Goal: Information Seeking & Learning: Learn about a topic

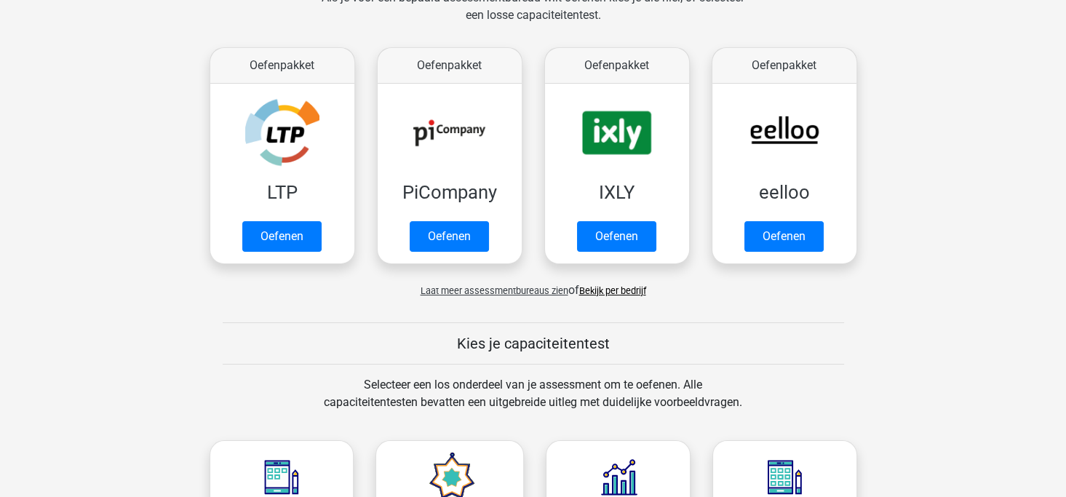
scroll to position [218, 0]
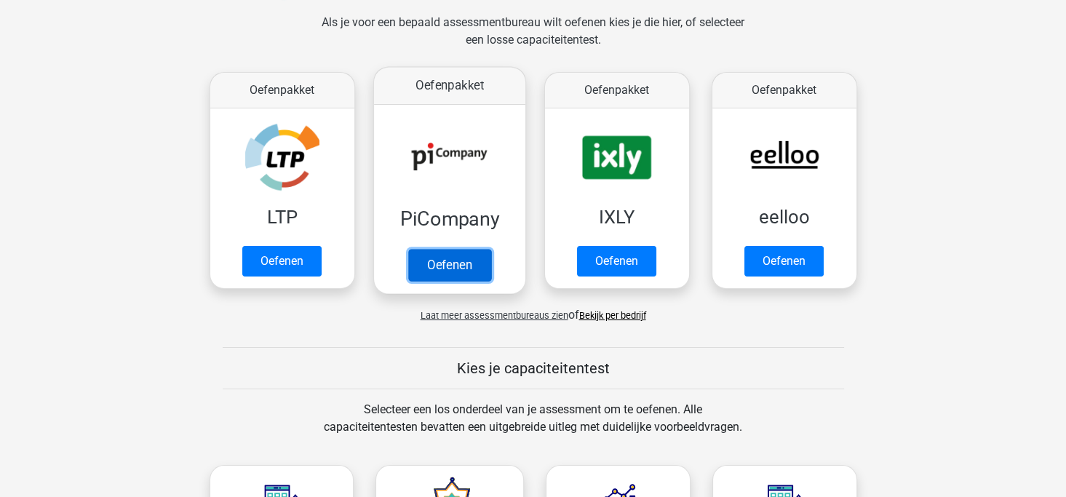
click at [464, 272] on link "Oefenen" at bounding box center [449, 265] width 83 height 32
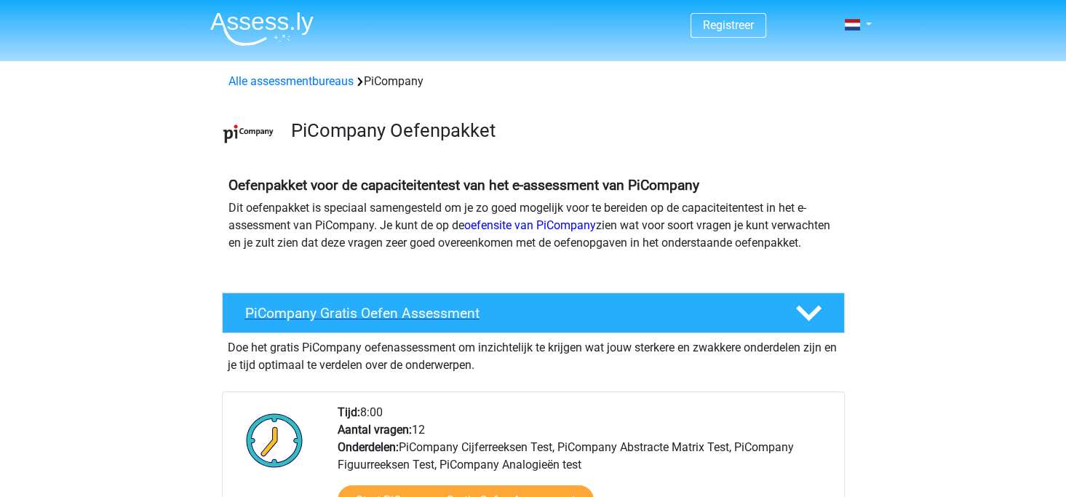
click at [807, 325] on icon at bounding box center [808, 313] width 25 height 25
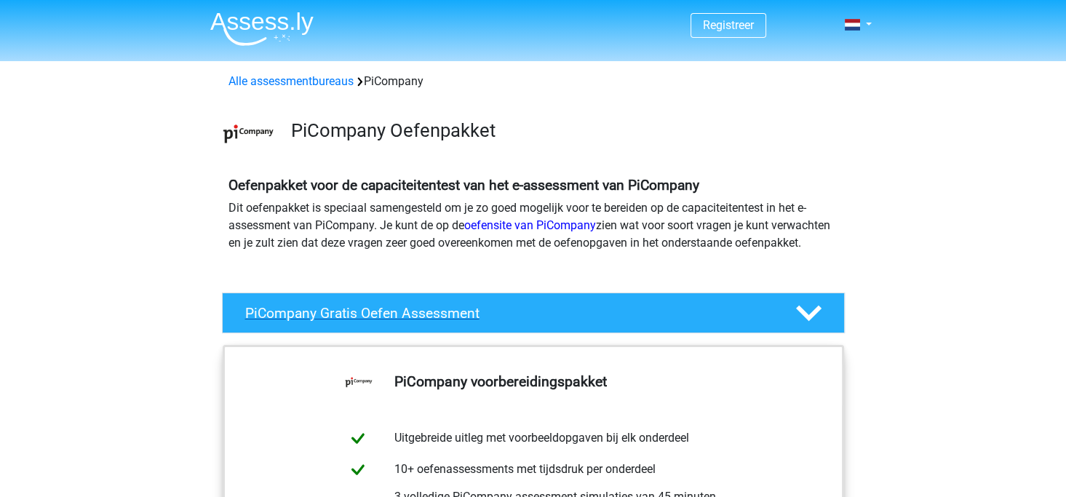
click at [807, 325] on icon at bounding box center [808, 313] width 25 height 25
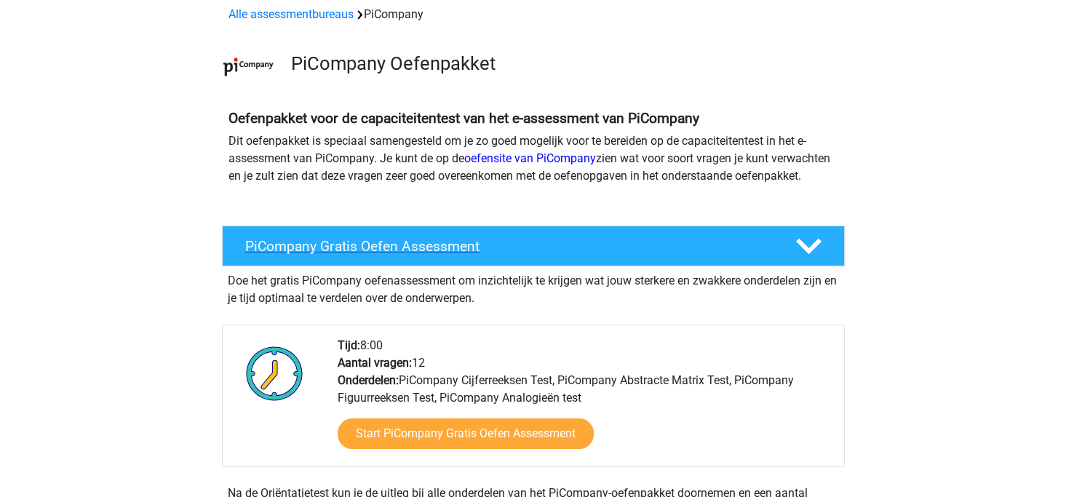
scroll to position [145, 0]
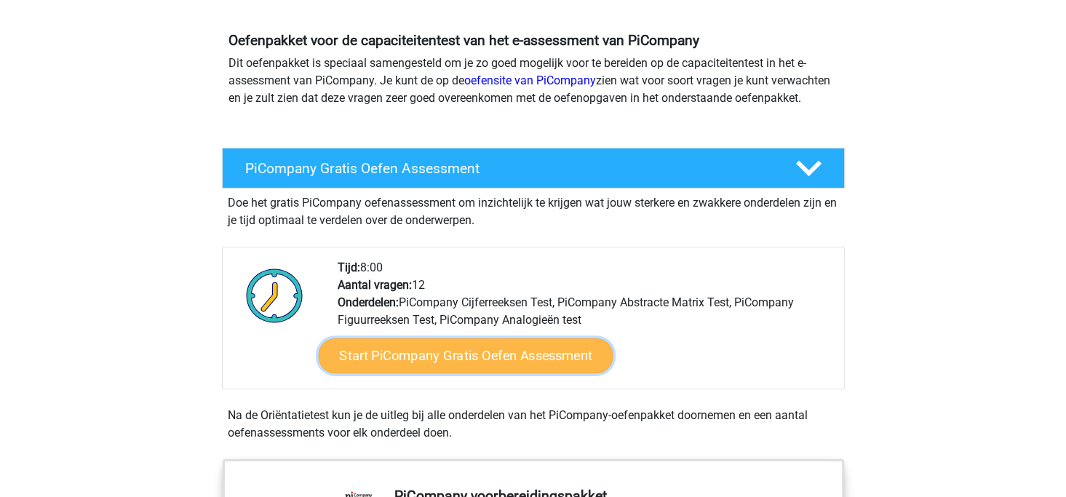
click at [389, 373] on link "Start PiCompany Gratis Oefen Assessment" at bounding box center [465, 355] width 295 height 35
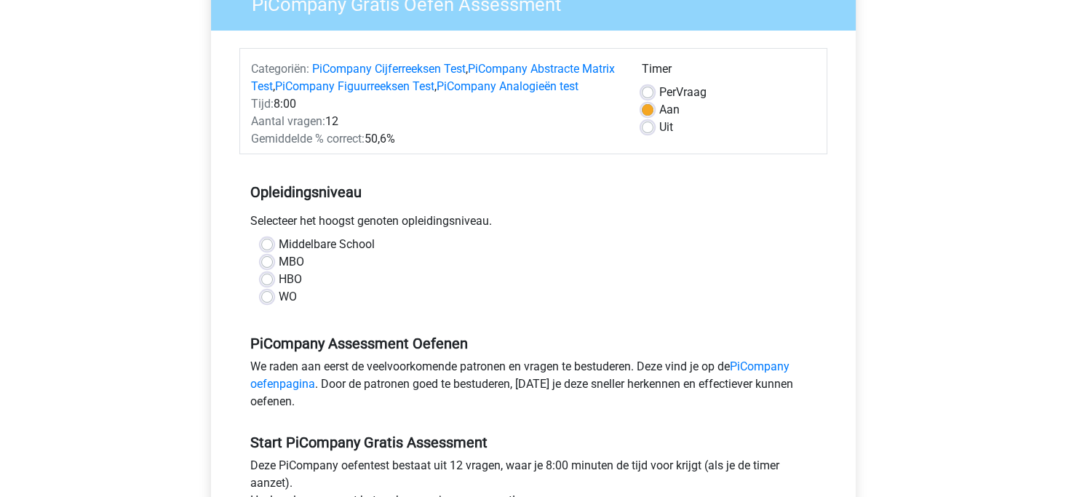
scroll to position [145, 0]
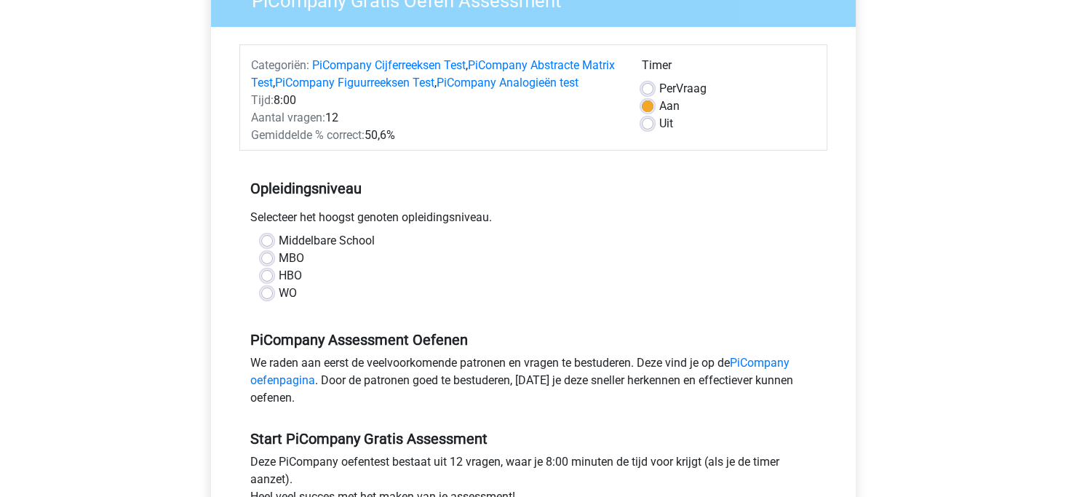
click at [279, 285] on label "HBO" at bounding box center [290, 275] width 23 height 17
click at [266, 282] on input "HBO" at bounding box center [267, 274] width 12 height 15
radio input "true"
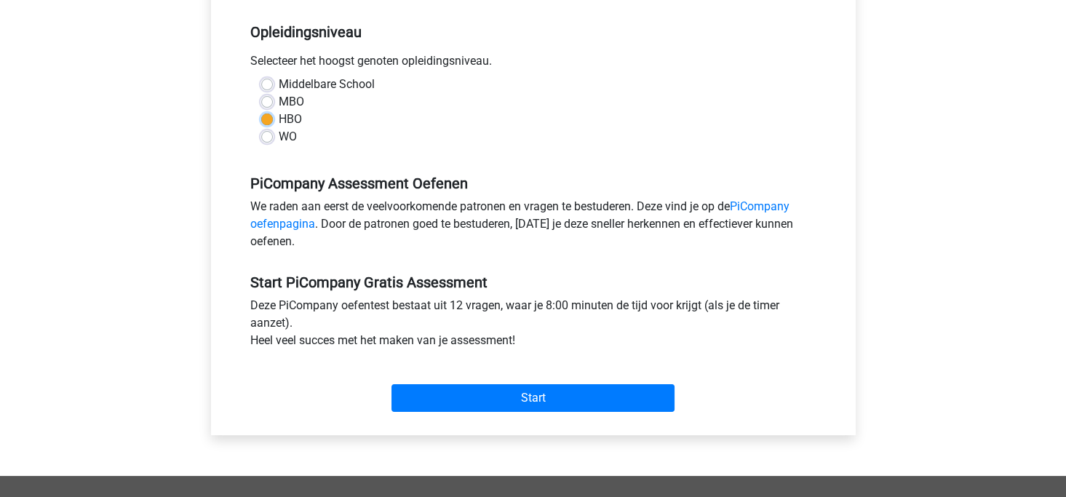
scroll to position [509, 0]
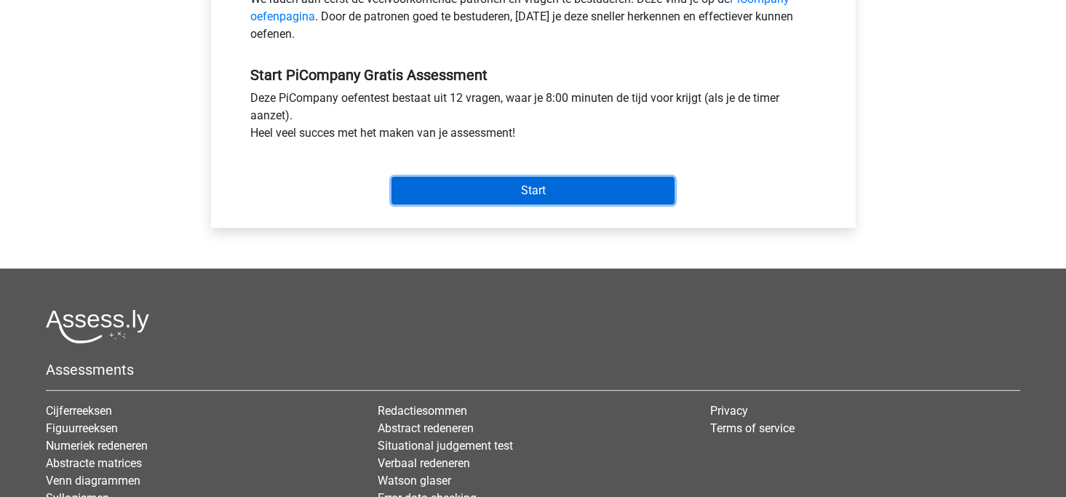
click at [582, 205] on input "Start" at bounding box center [533, 191] width 283 height 28
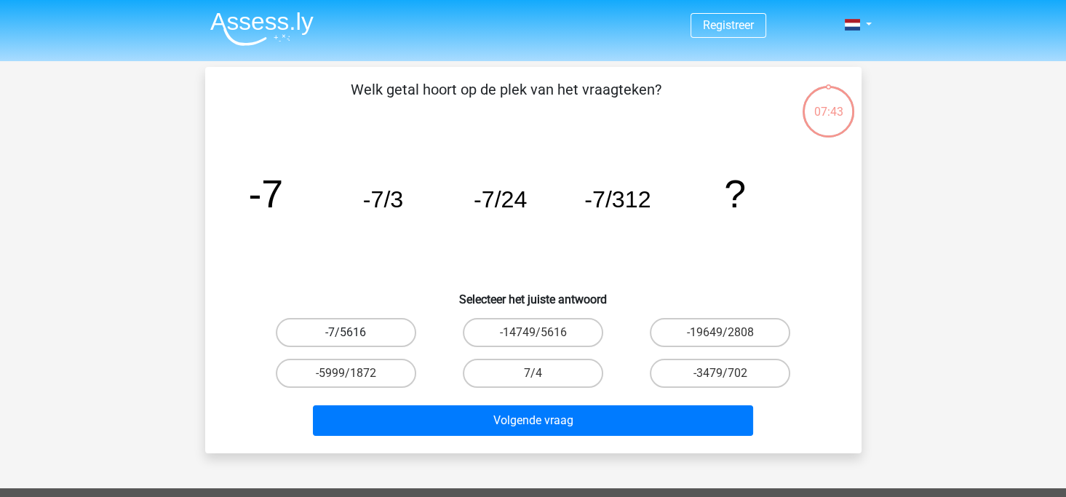
click at [339, 339] on label "-7/5616" at bounding box center [346, 332] width 140 height 29
click at [346, 339] on input "-7/5616" at bounding box center [350, 337] width 9 height 9
radio input "true"
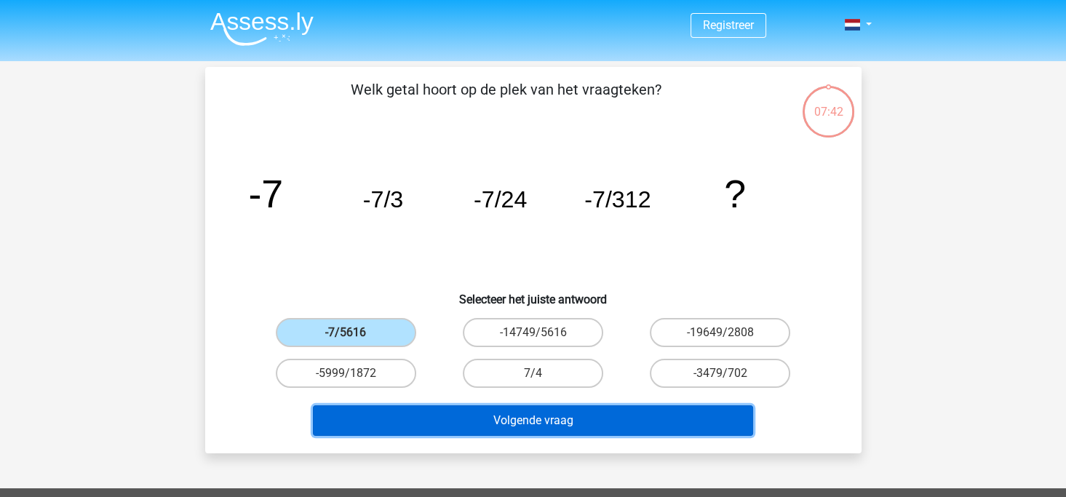
click at [538, 413] on button "Volgende vraag" at bounding box center [533, 420] width 440 height 31
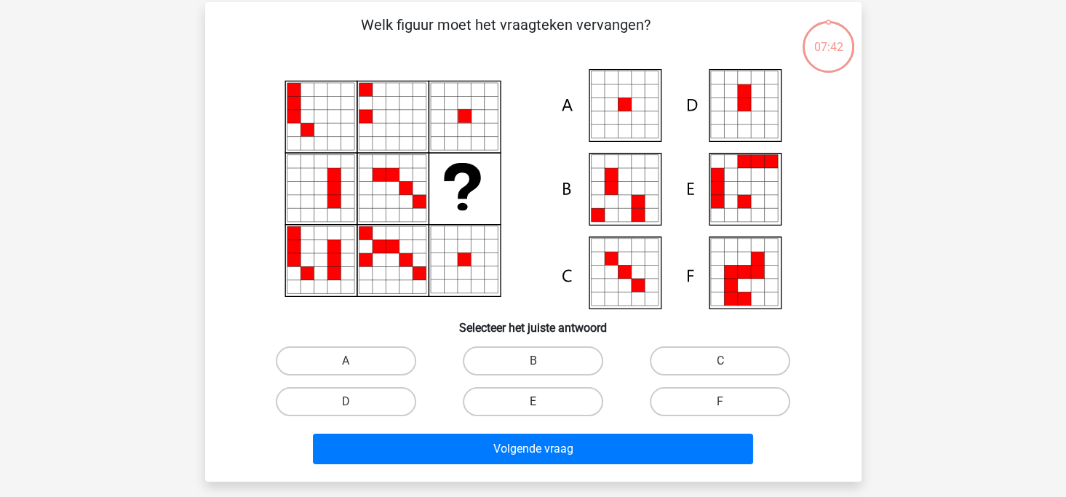
scroll to position [67, 0]
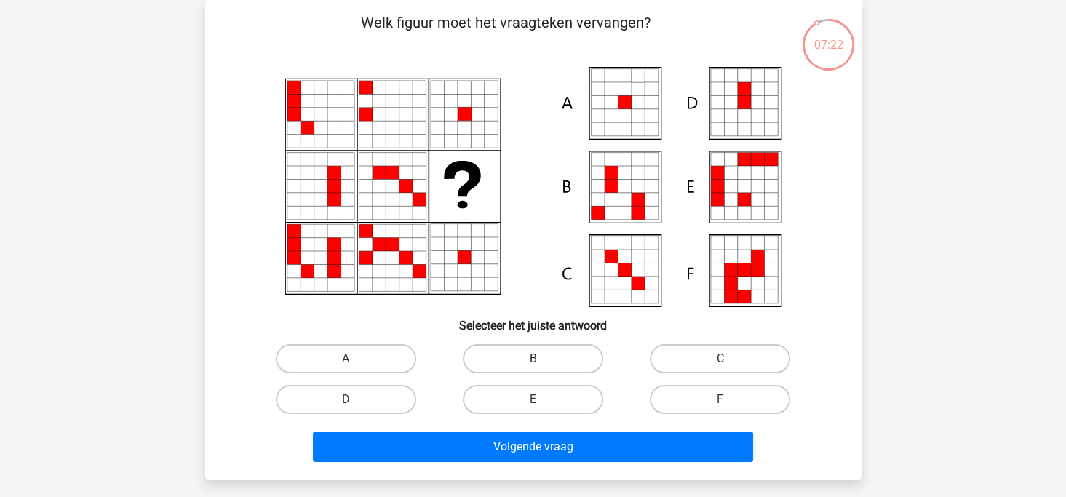
click at [531, 356] on label "B" at bounding box center [533, 358] width 140 height 29
click at [533, 359] on input "B" at bounding box center [537, 363] width 9 height 9
radio input "true"
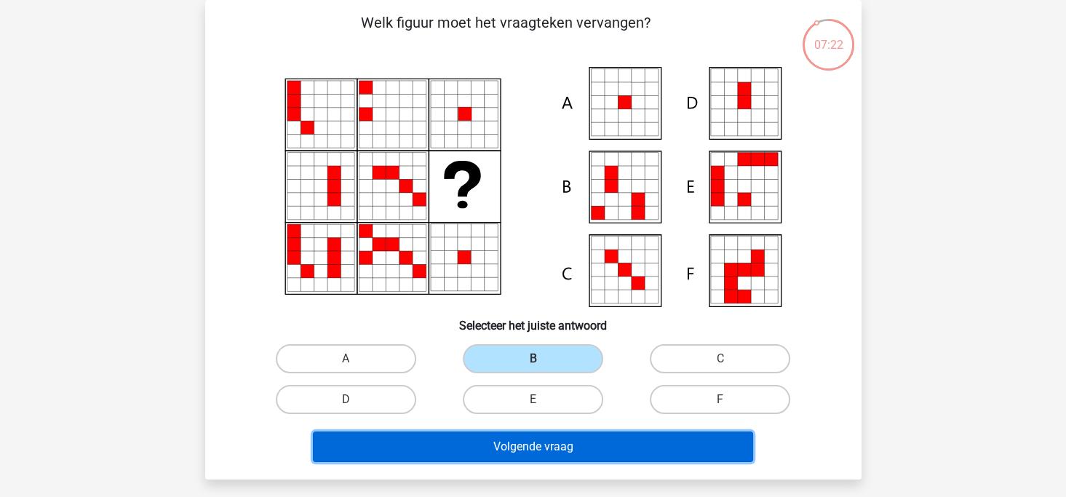
click at [539, 448] on button "Volgende vraag" at bounding box center [533, 447] width 440 height 31
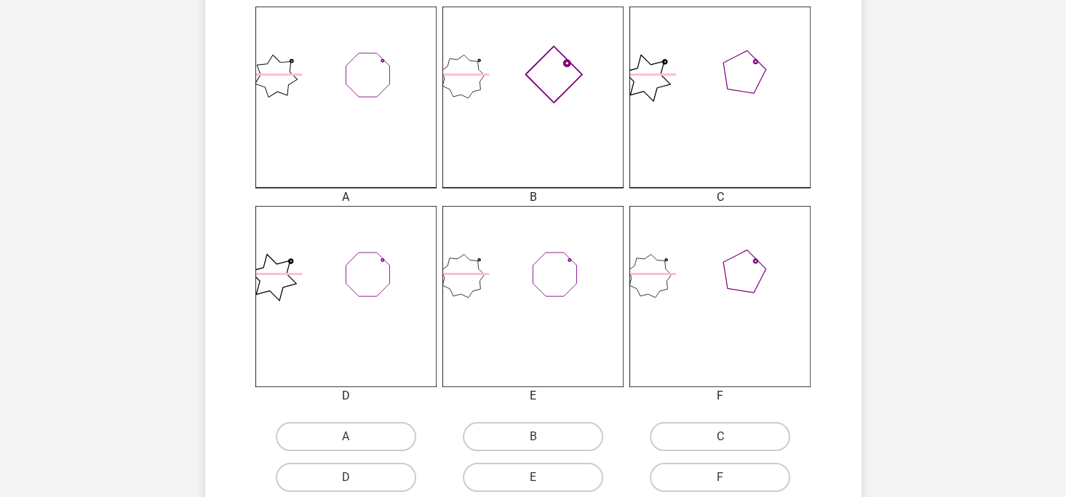
scroll to position [577, 0]
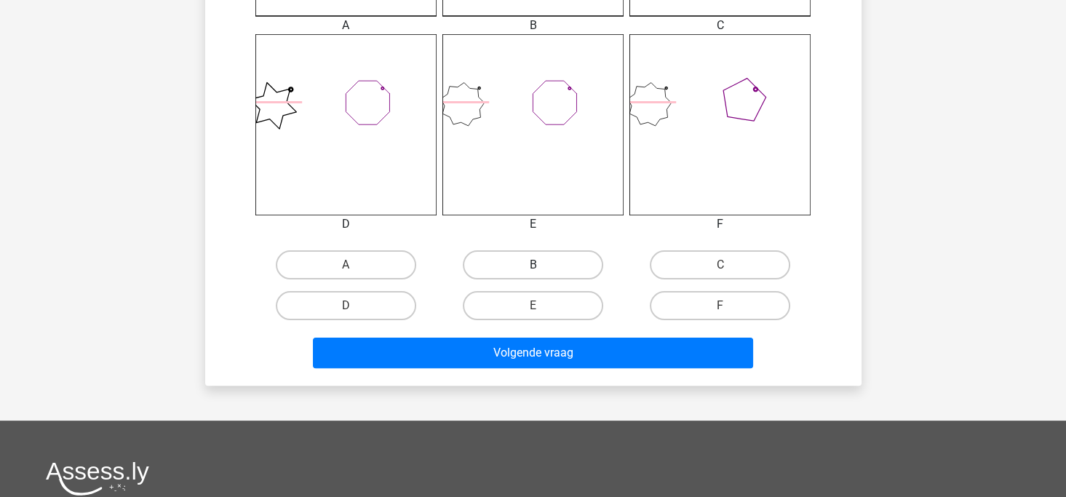
click at [486, 268] on label "B" at bounding box center [533, 264] width 140 height 29
click at [533, 268] on input "B" at bounding box center [537, 269] width 9 height 9
radio input "true"
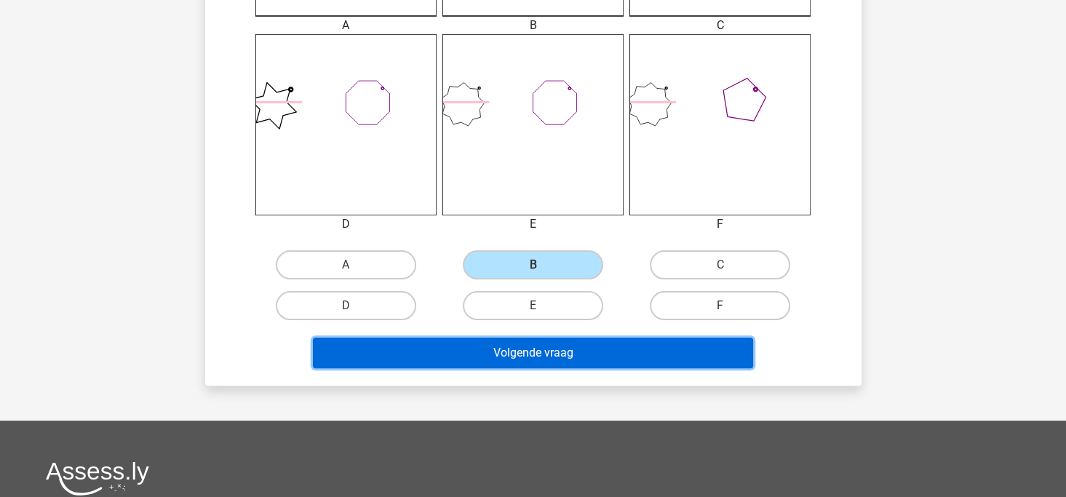
click at [487, 351] on button "Volgende vraag" at bounding box center [533, 353] width 440 height 31
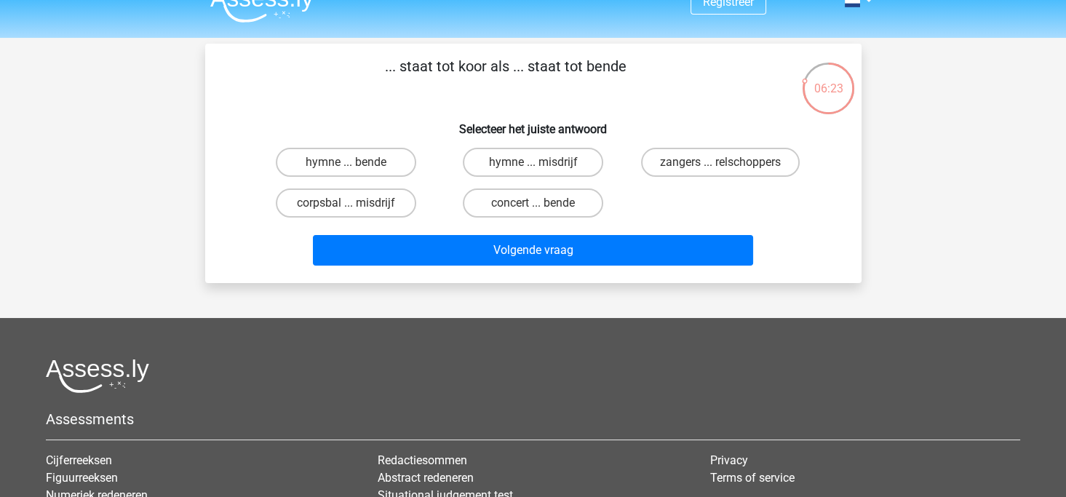
scroll to position [0, 0]
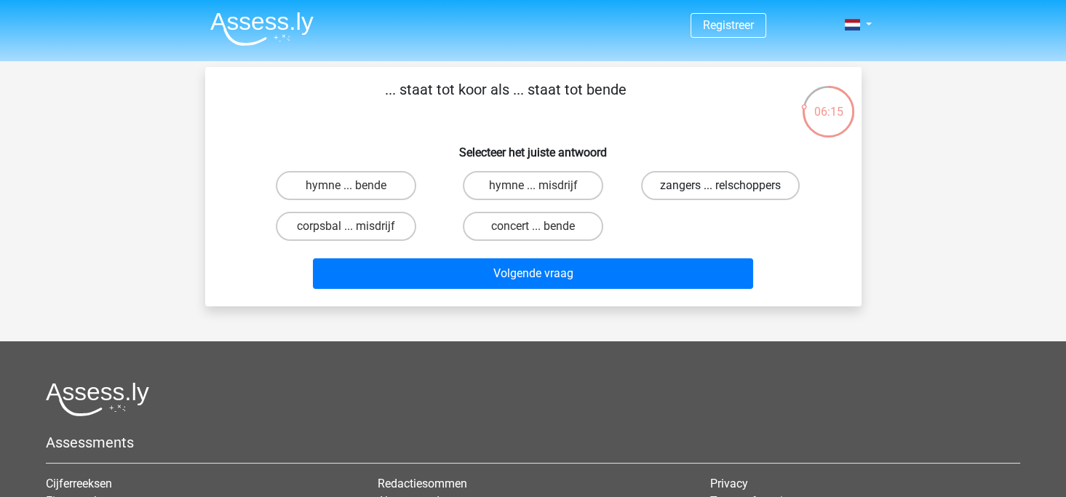
click at [718, 187] on label "zangers ... relschoppers" at bounding box center [720, 185] width 159 height 29
click at [721, 187] on input "zangers ... relschoppers" at bounding box center [725, 190] width 9 height 9
radio input "true"
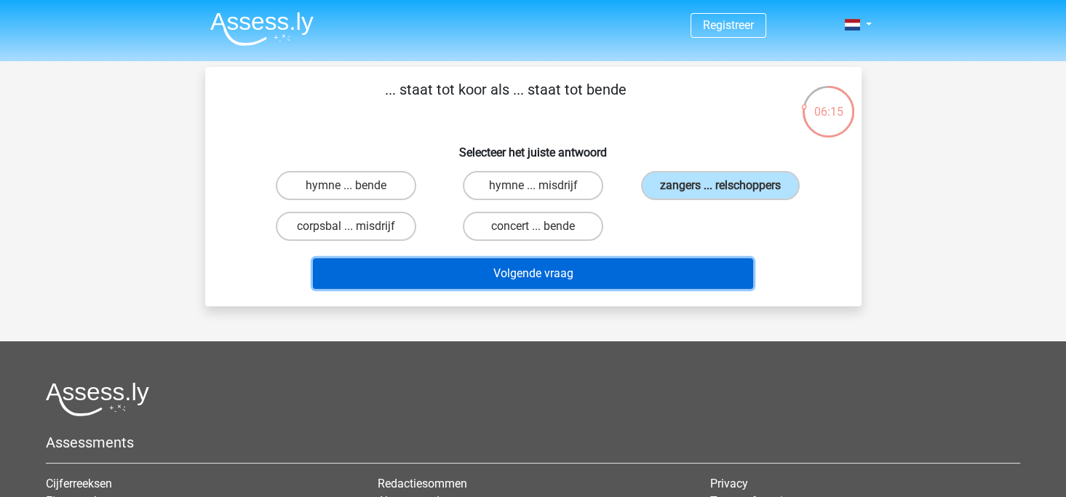
click at [622, 271] on button "Volgende vraag" at bounding box center [533, 273] width 440 height 31
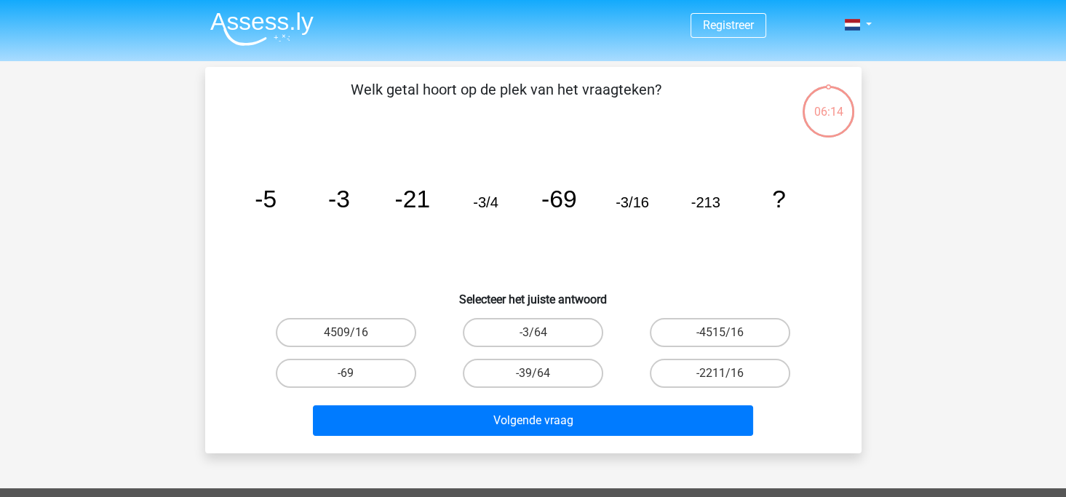
scroll to position [67, 0]
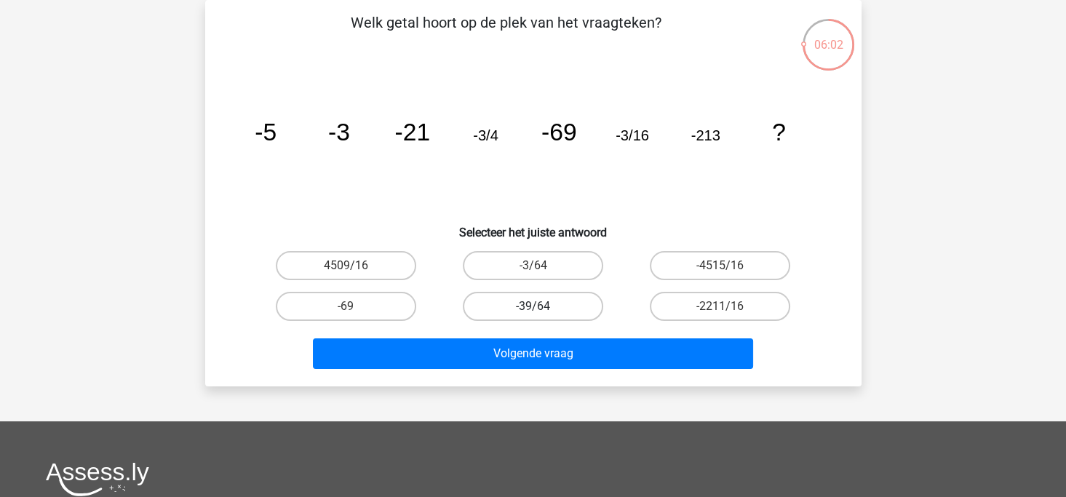
click at [531, 307] on label "-39/64" at bounding box center [533, 306] width 140 height 29
click at [533, 307] on input "-39/64" at bounding box center [537, 310] width 9 height 9
radio input "true"
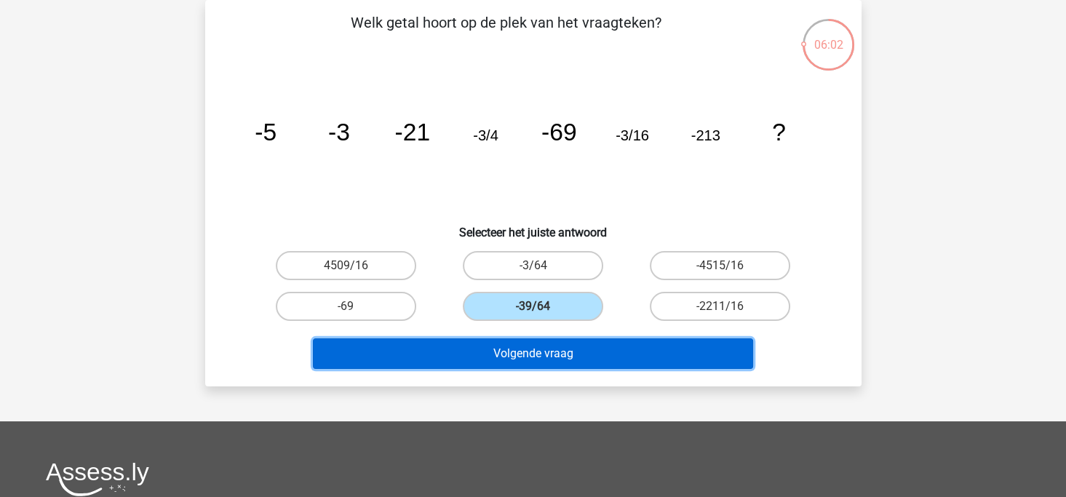
click at [545, 349] on button "Volgende vraag" at bounding box center [533, 353] width 440 height 31
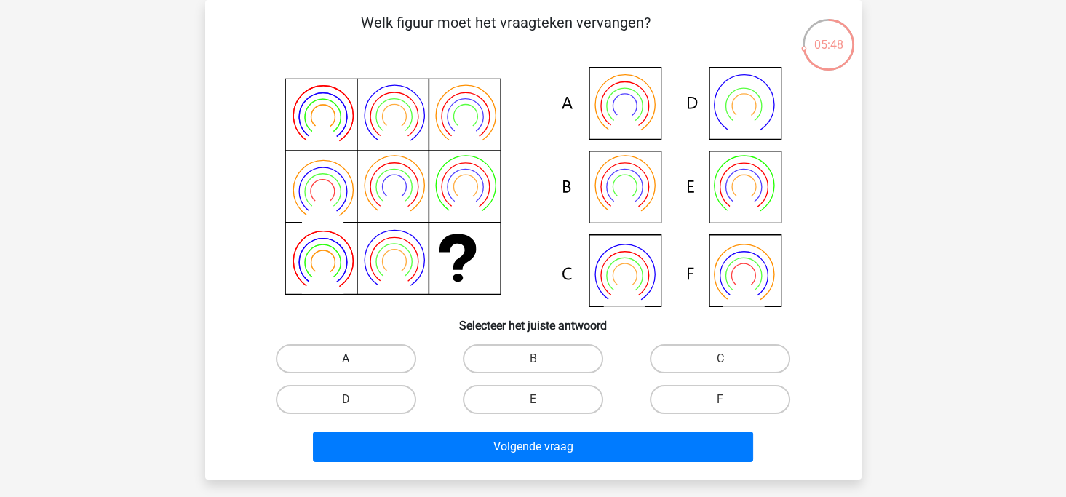
click at [348, 351] on label "A" at bounding box center [346, 358] width 140 height 29
click at [348, 359] on input "A" at bounding box center [350, 363] width 9 height 9
radio input "true"
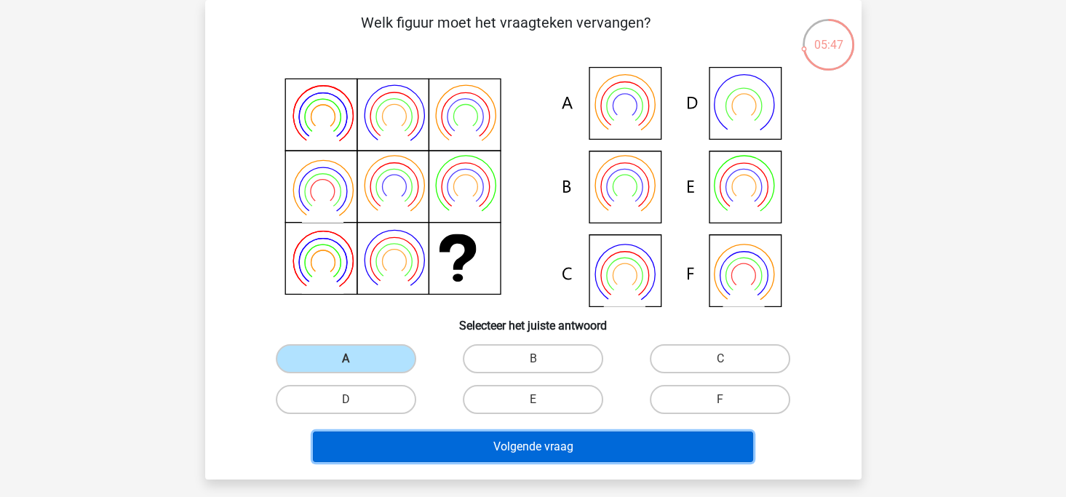
click at [517, 436] on button "Volgende vraag" at bounding box center [533, 447] width 440 height 31
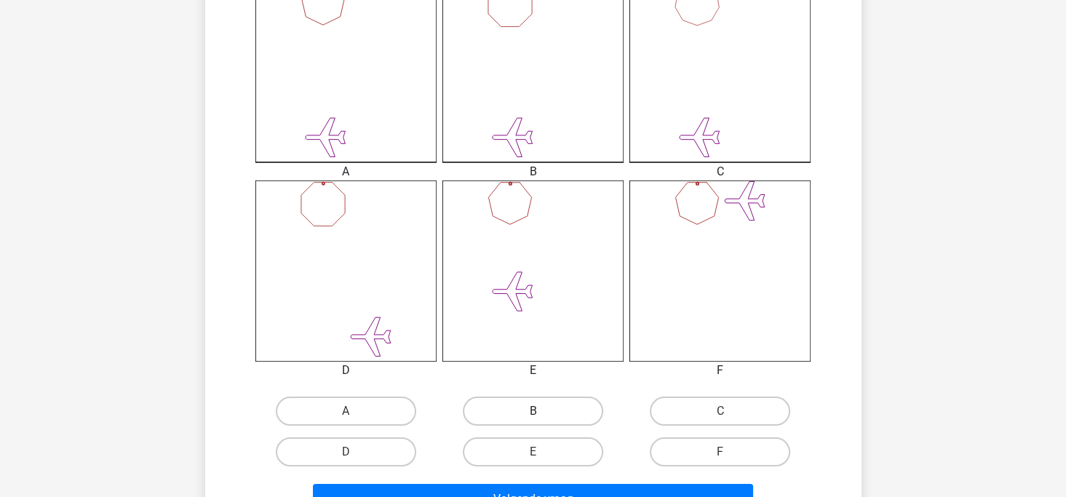
scroll to position [577, 0]
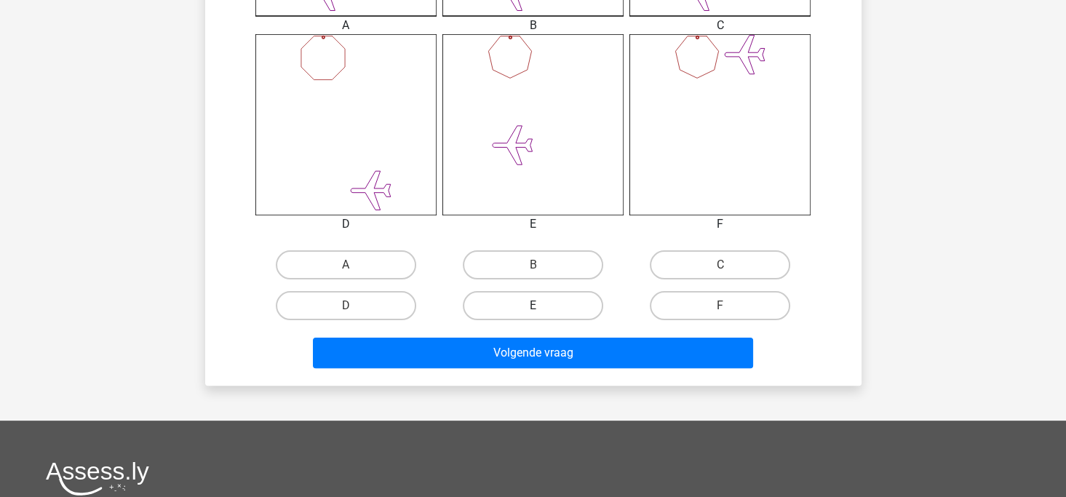
click at [536, 302] on label "E" at bounding box center [533, 305] width 140 height 29
click at [536, 306] on input "E" at bounding box center [537, 310] width 9 height 9
radio input "true"
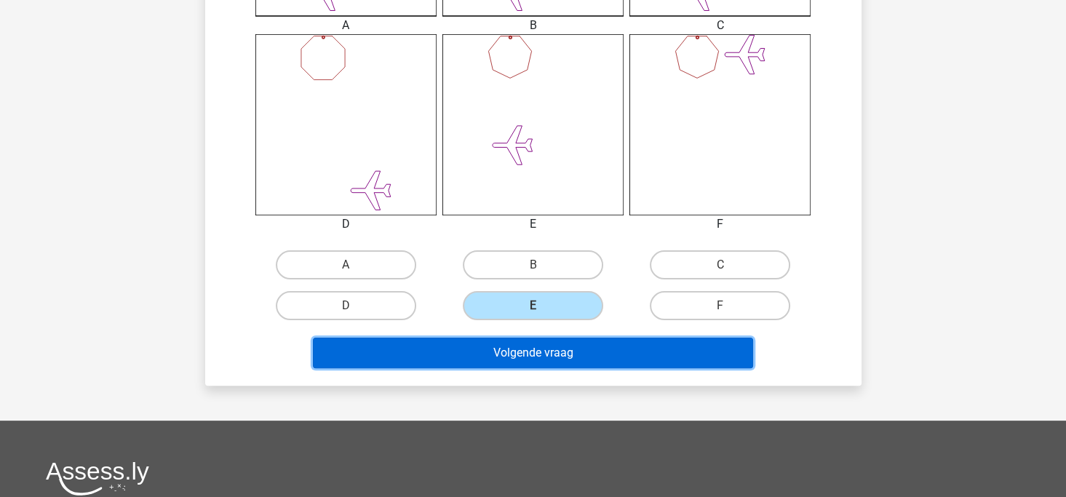
click at [540, 349] on button "Volgende vraag" at bounding box center [533, 353] width 440 height 31
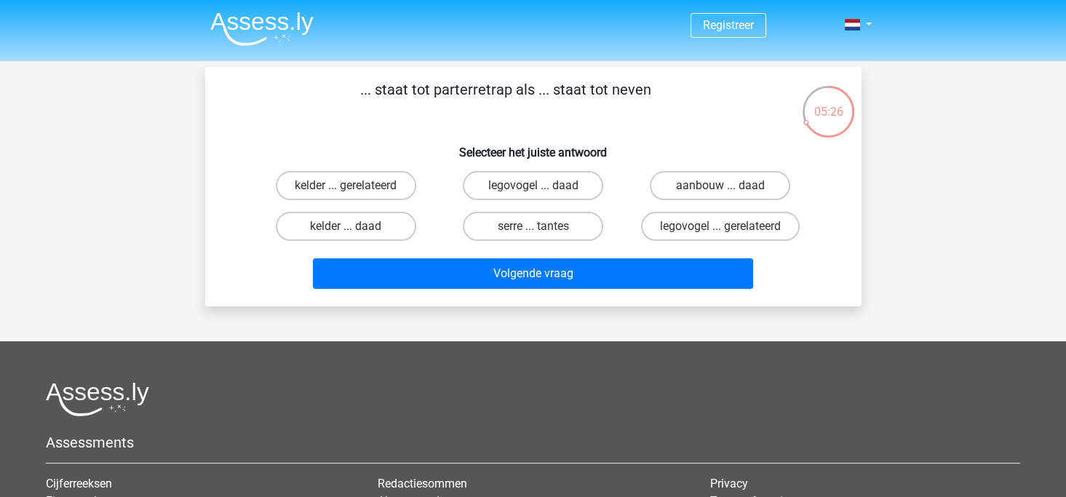
scroll to position [73, 0]
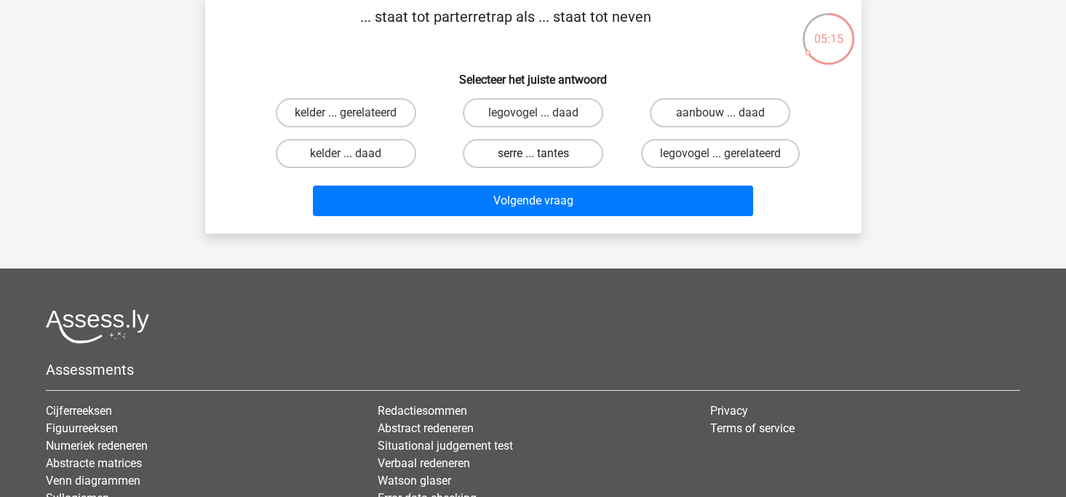
click at [522, 155] on label "serre ... tantes" at bounding box center [533, 153] width 140 height 29
click at [533, 155] on input "serre ... tantes" at bounding box center [537, 158] width 9 height 9
radio input "true"
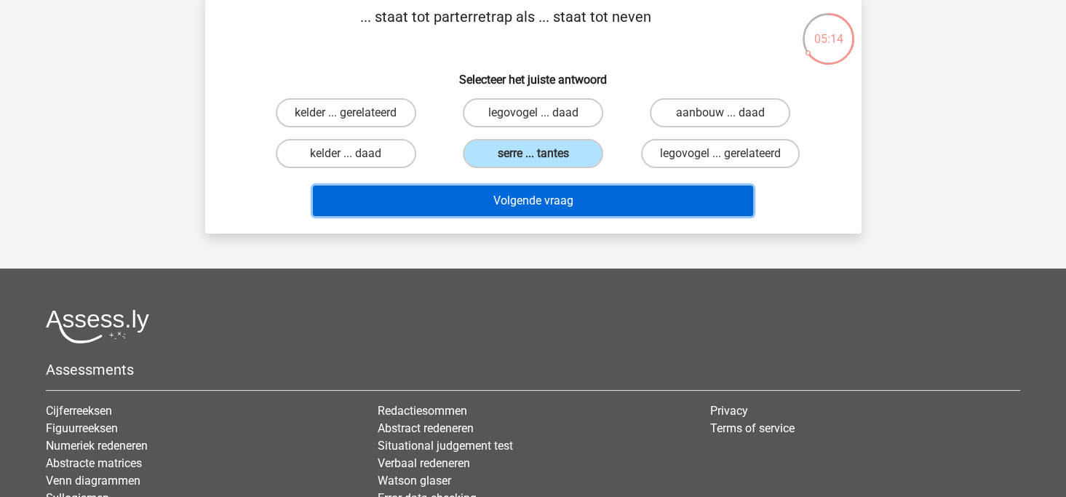
click at [536, 201] on button "Volgende vraag" at bounding box center [533, 201] width 440 height 31
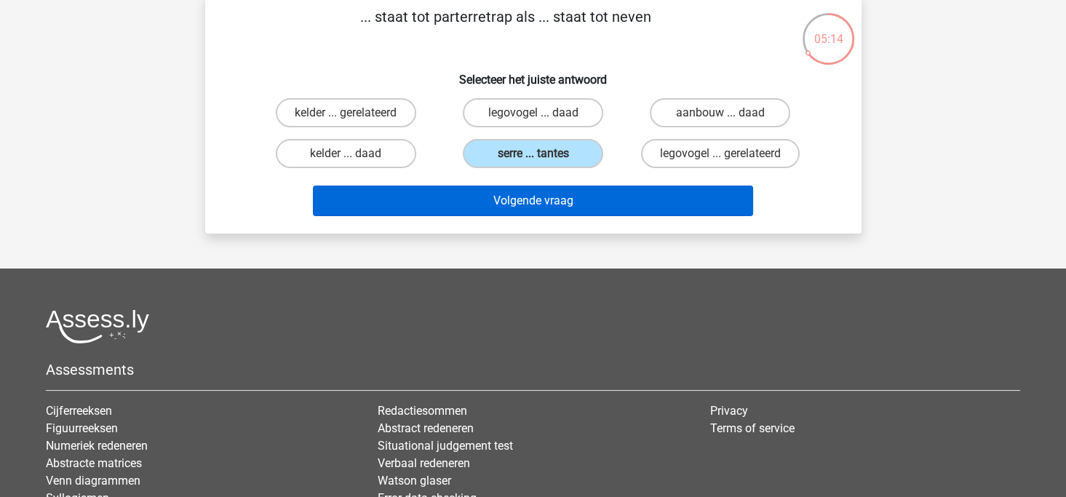
scroll to position [67, 0]
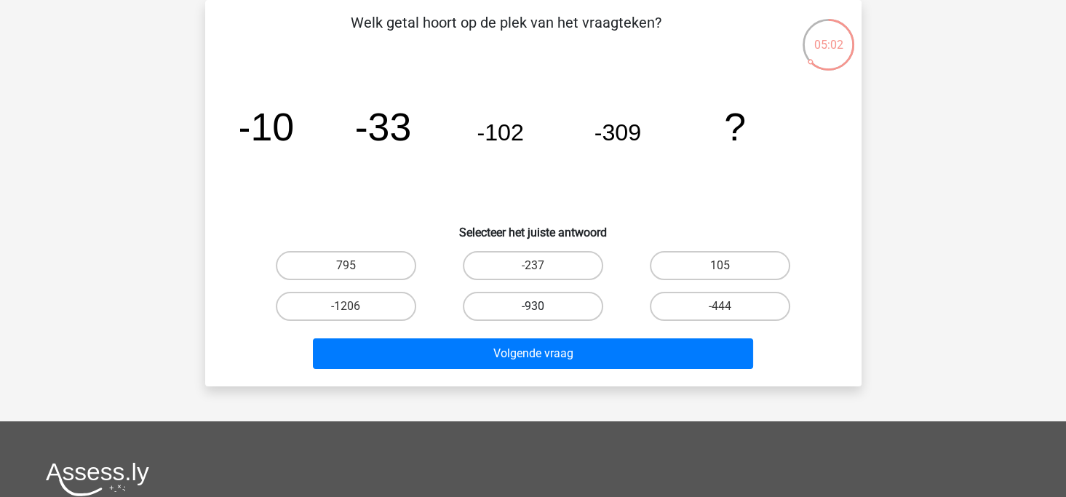
click at [569, 307] on label "-930" at bounding box center [533, 306] width 140 height 29
click at [542, 307] on input "-930" at bounding box center [537, 310] width 9 height 9
radio input "true"
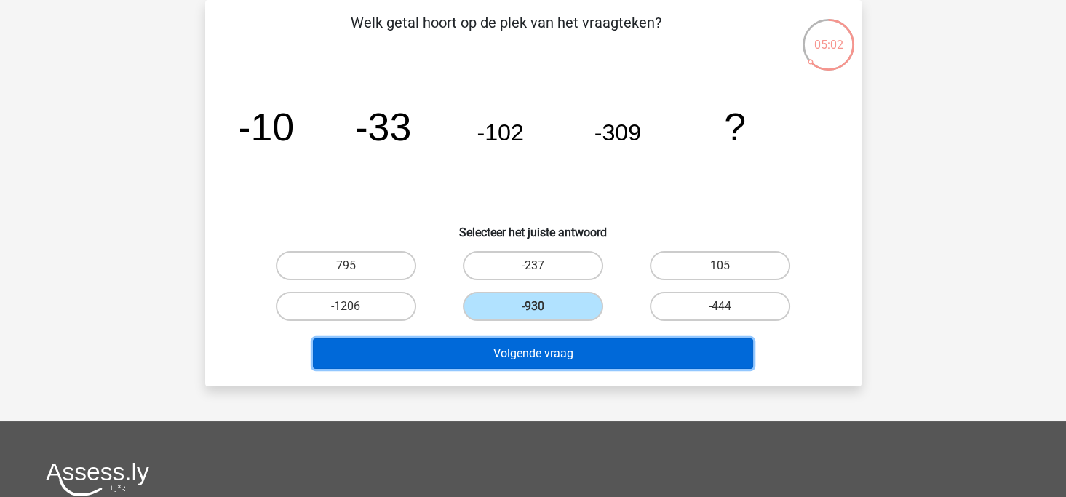
click at [567, 350] on button "Volgende vraag" at bounding box center [533, 353] width 440 height 31
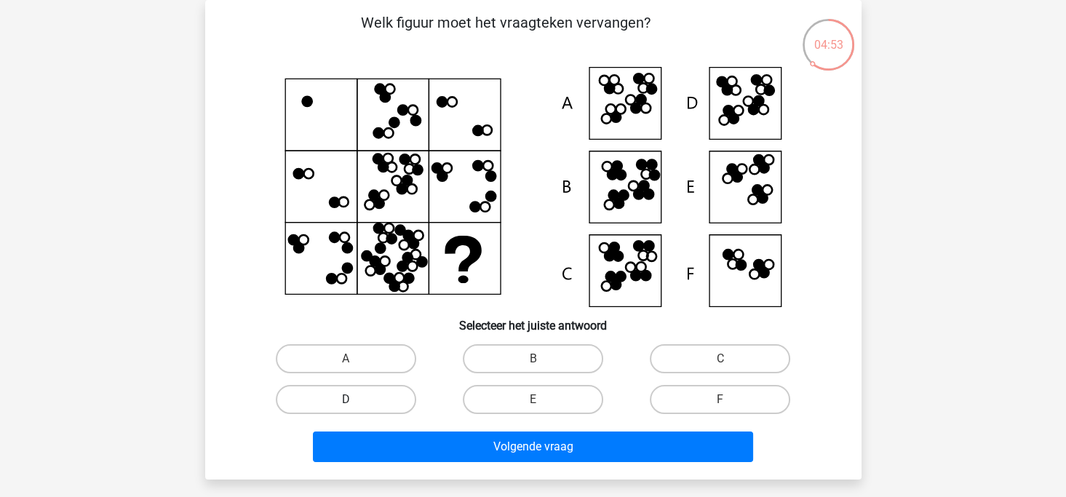
click at [354, 400] on input "D" at bounding box center [350, 404] width 9 height 9
radio input "true"
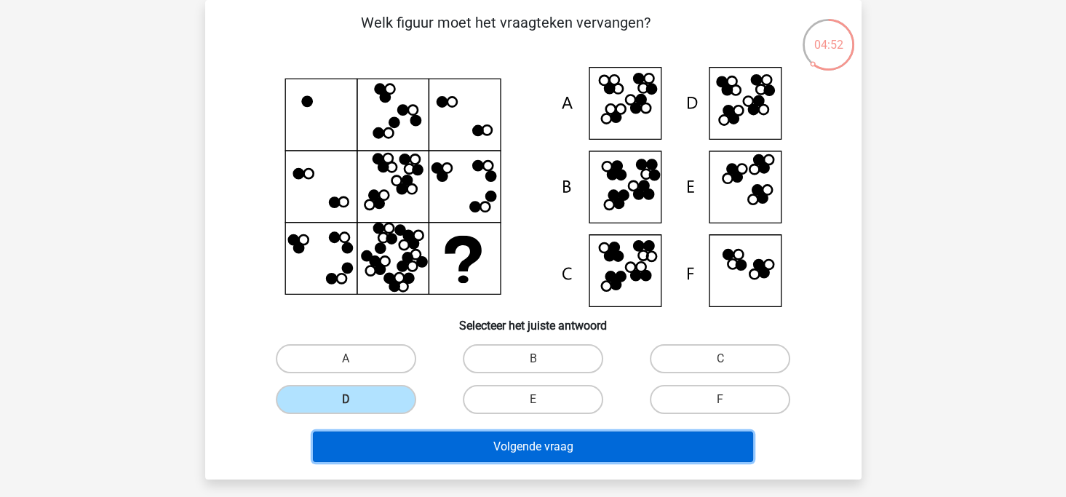
click at [484, 445] on button "Volgende vraag" at bounding box center [533, 447] width 440 height 31
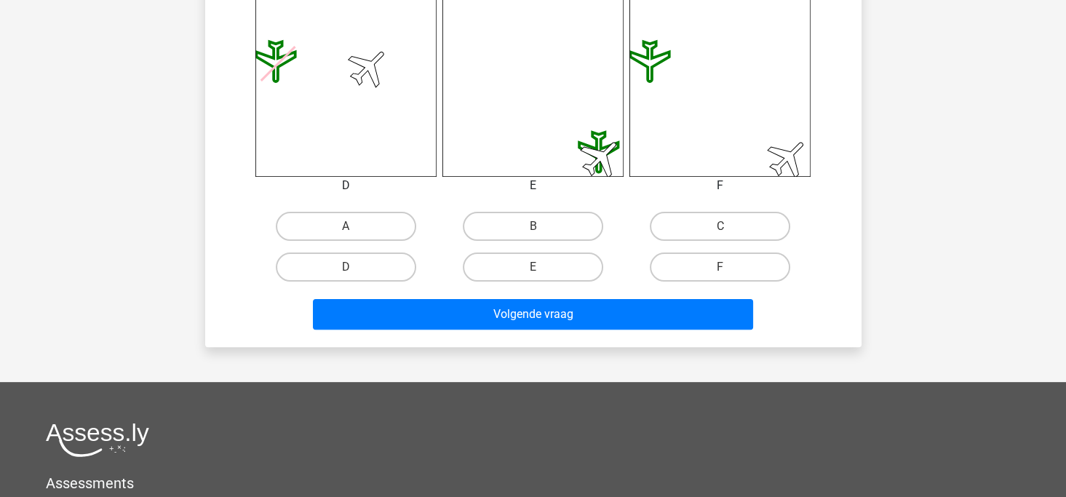
scroll to position [649, 0]
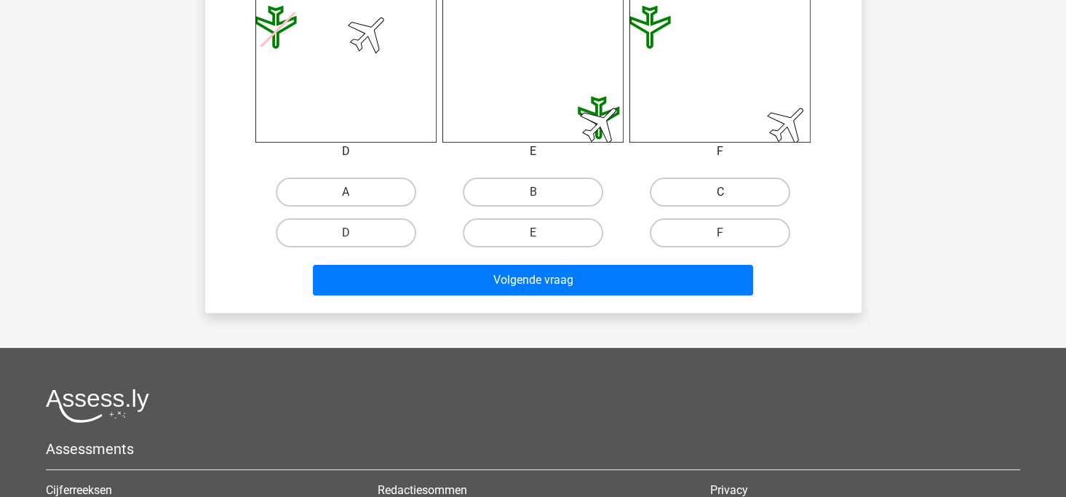
click at [718, 180] on label "C" at bounding box center [720, 192] width 140 height 29
click at [721, 192] on input "C" at bounding box center [725, 196] width 9 height 9
radio input "true"
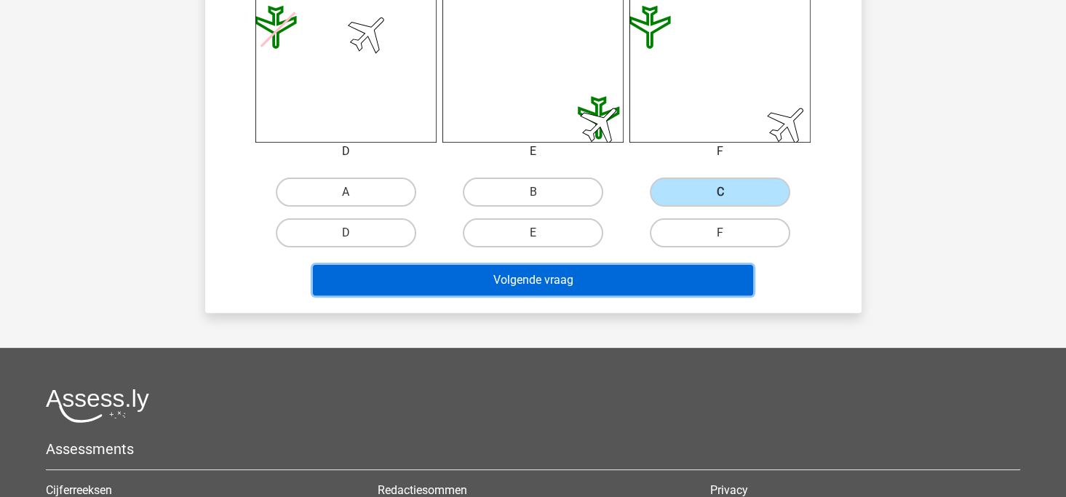
click at [638, 278] on button "Volgende vraag" at bounding box center [533, 280] width 440 height 31
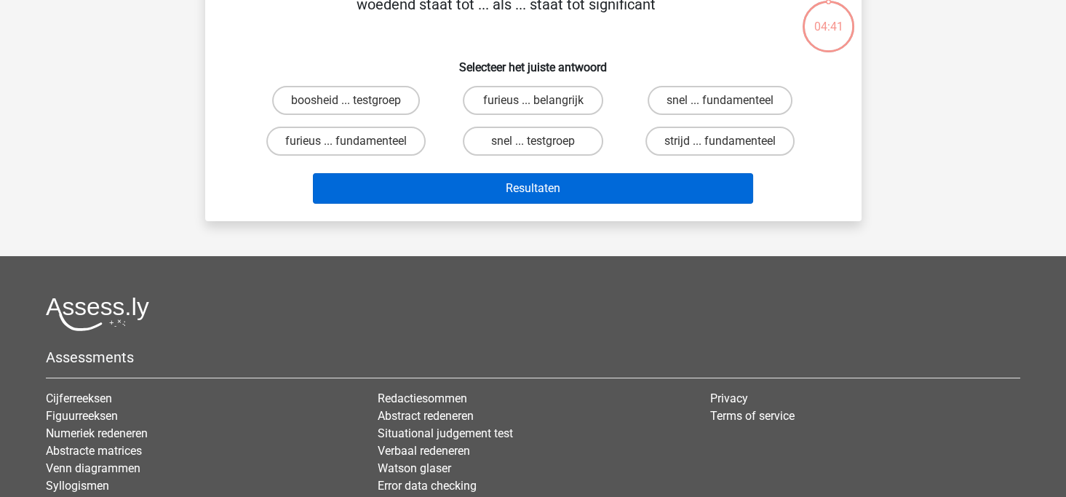
scroll to position [67, 0]
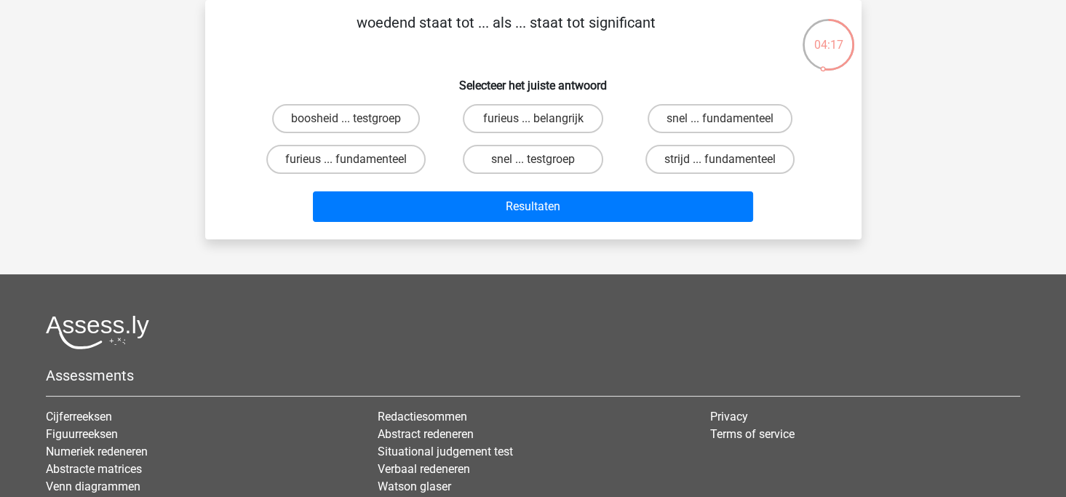
drag, startPoint x: 339, startPoint y: 159, endPoint x: 388, endPoint y: 178, distance: 52.3
click at [339, 158] on label "furieus ... fundamenteel" at bounding box center [345, 159] width 159 height 29
click at [346, 159] on input "furieus ... fundamenteel" at bounding box center [350, 163] width 9 height 9
radio input "true"
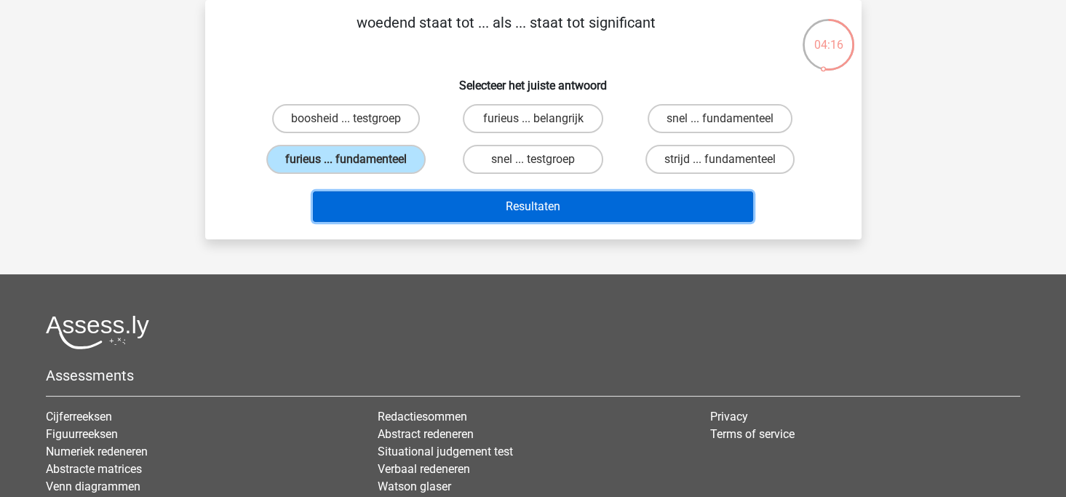
click at [544, 202] on button "Resultaten" at bounding box center [533, 206] width 440 height 31
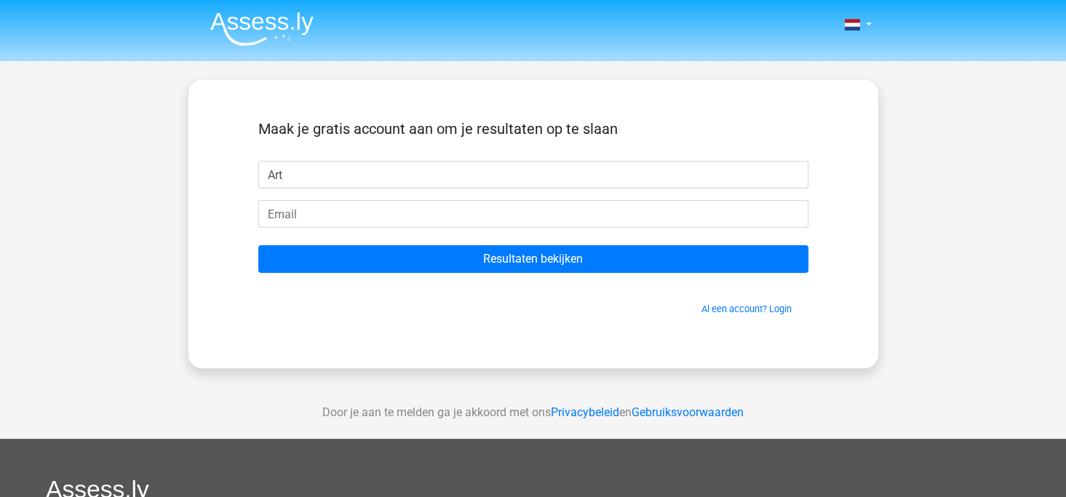
type input "Arty"
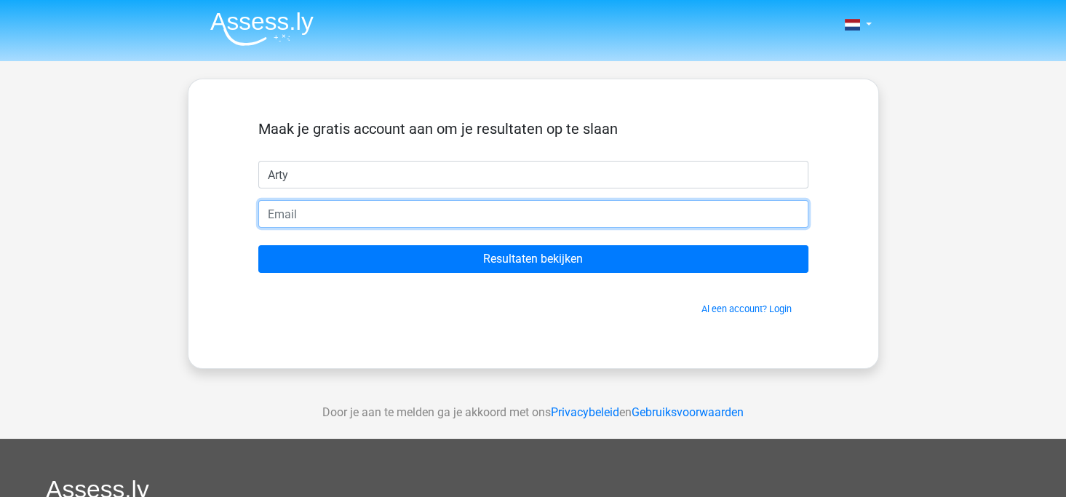
click at [352, 221] on input "email" at bounding box center [533, 214] width 550 height 28
type input "a.a.jibodh@stc-r.nl"
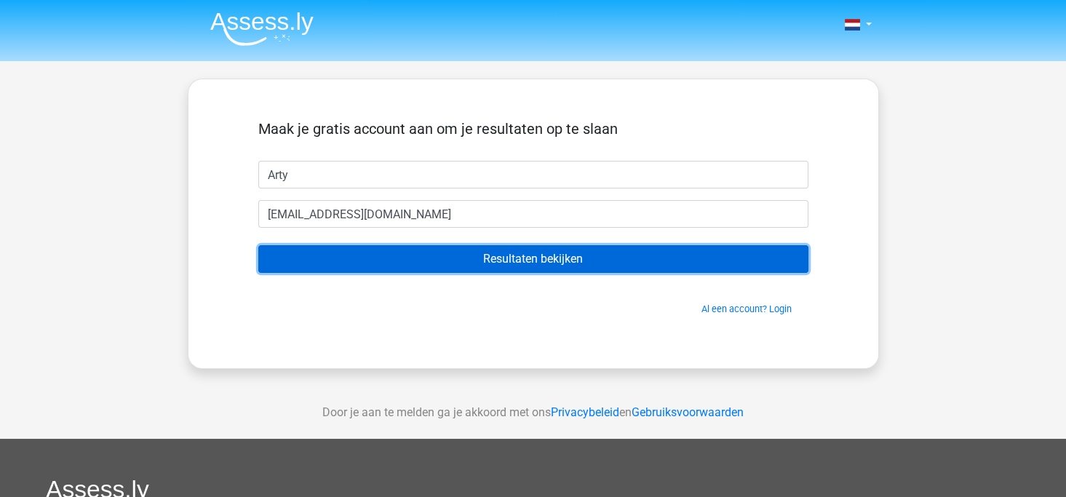
click at [499, 261] on input "Resultaten bekijken" at bounding box center [533, 259] width 550 height 28
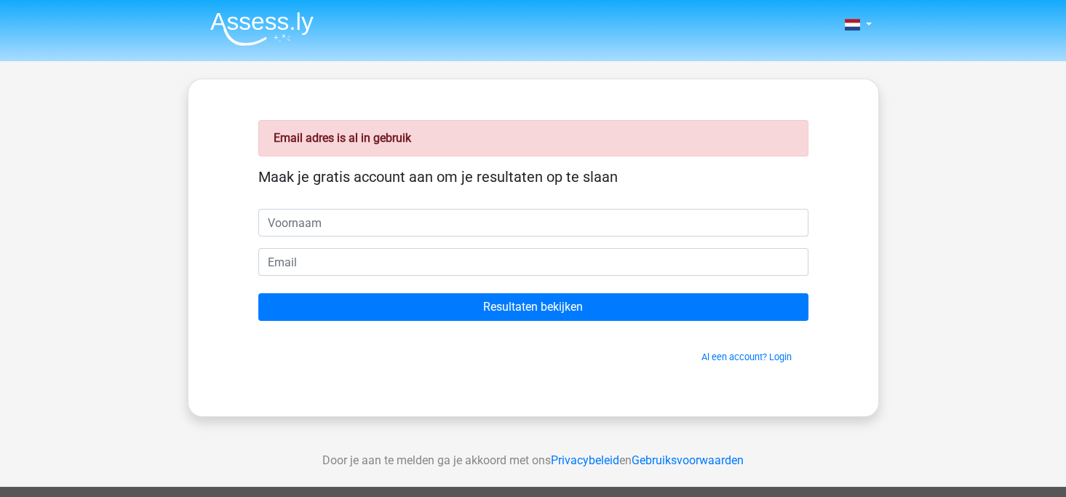
click at [369, 223] on input "text" at bounding box center [533, 223] width 550 height 28
type input "Arty"
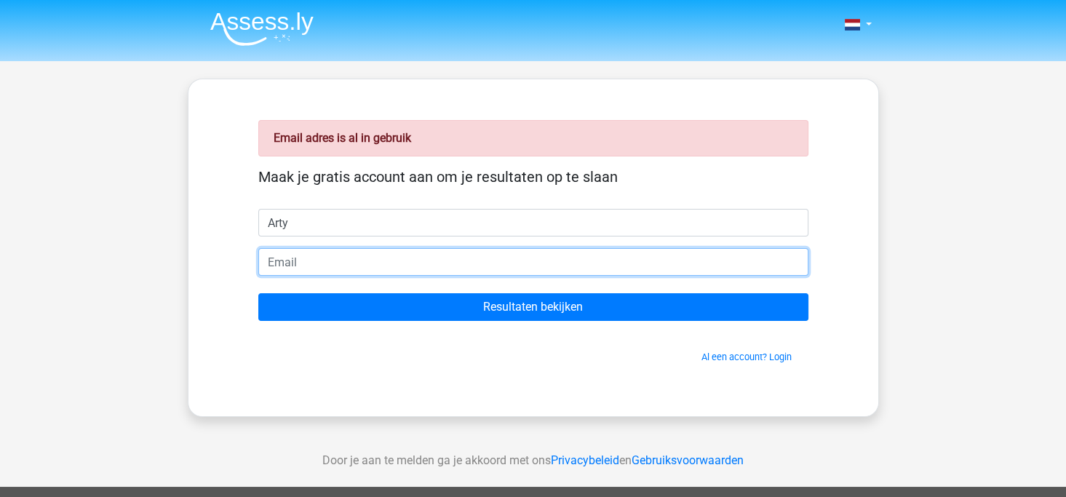
click at [333, 261] on input "email" at bounding box center [533, 262] width 550 height 28
type input "[EMAIL_ADDRESS][DOMAIN_NAME]"
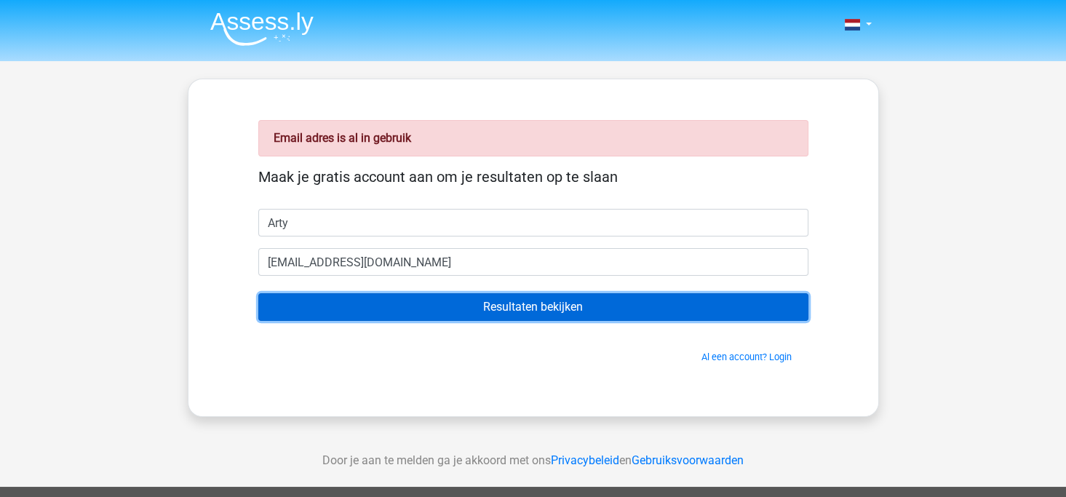
click at [535, 310] on input "Resultaten bekijken" at bounding box center [533, 307] width 550 height 28
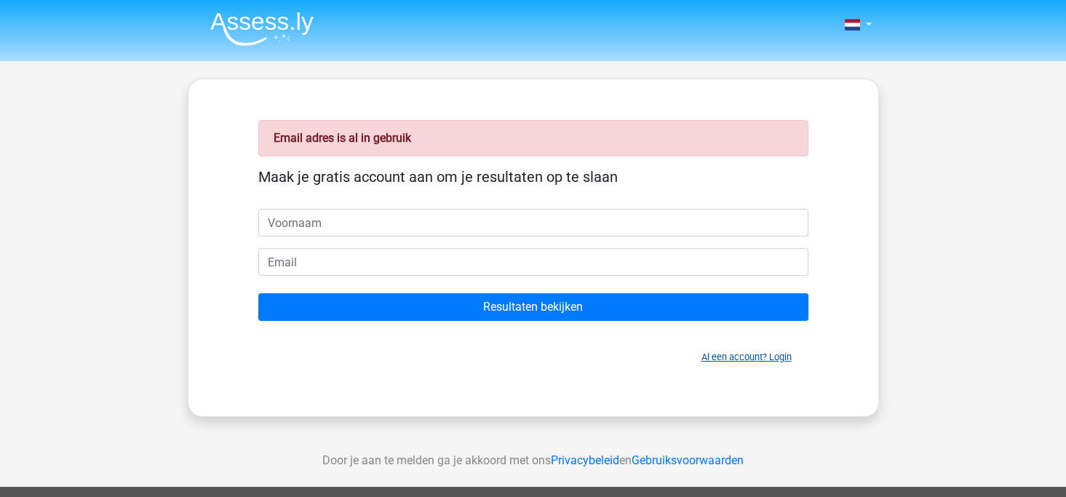
click at [748, 357] on link "Al een account? Login" at bounding box center [747, 357] width 90 height 11
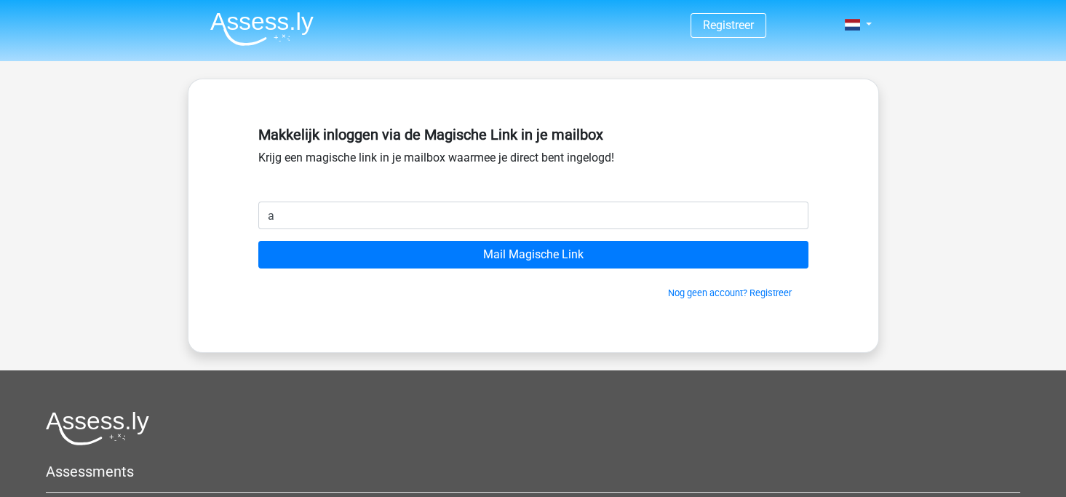
type input "[EMAIL_ADDRESS][DOMAIN_NAME]"
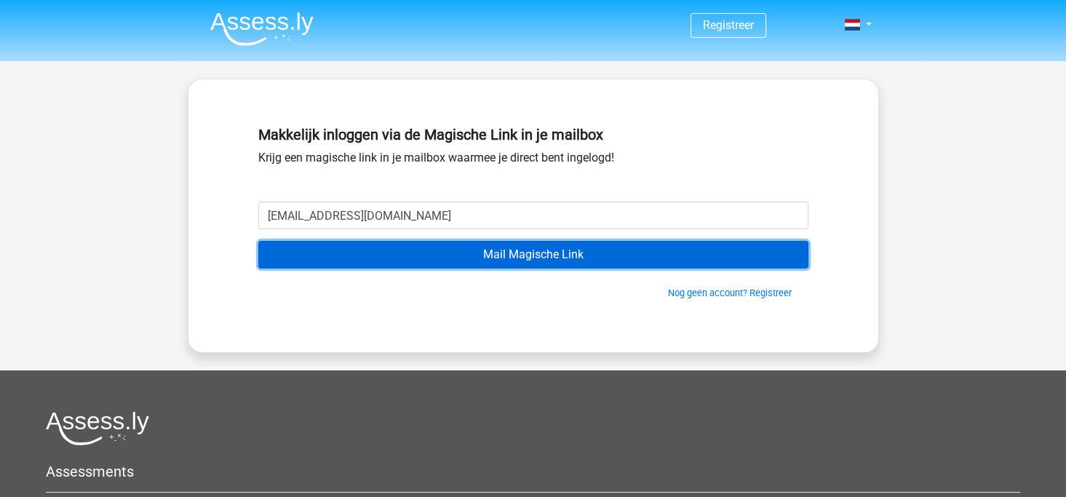
click at [525, 261] on input "Mail Magische Link" at bounding box center [533, 255] width 550 height 28
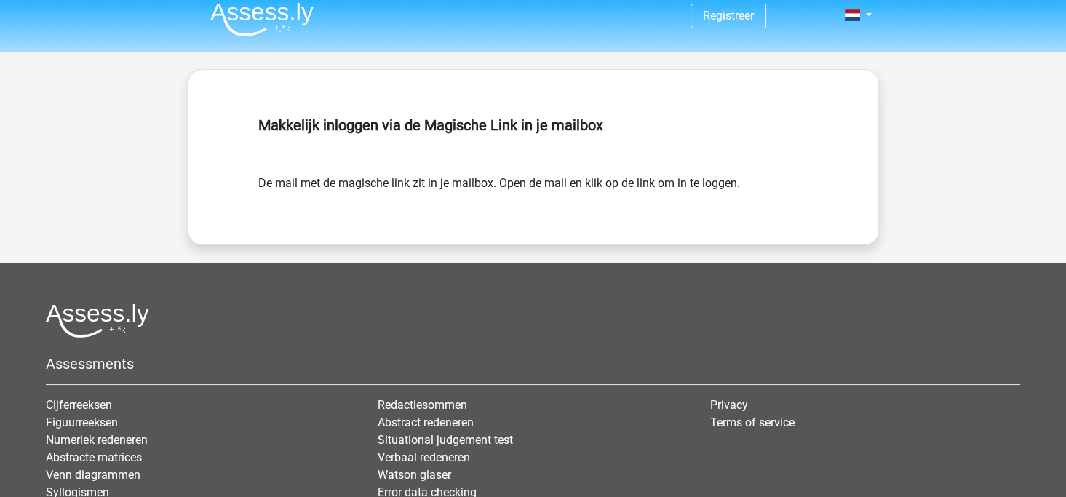
scroll to position [145, 0]
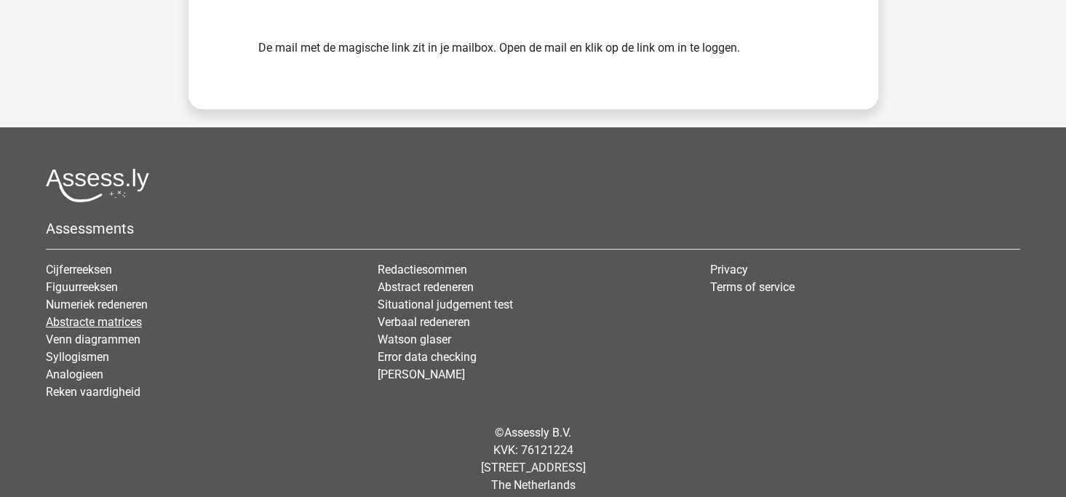
click at [82, 320] on link "Abstracte matrices" at bounding box center [94, 322] width 96 height 14
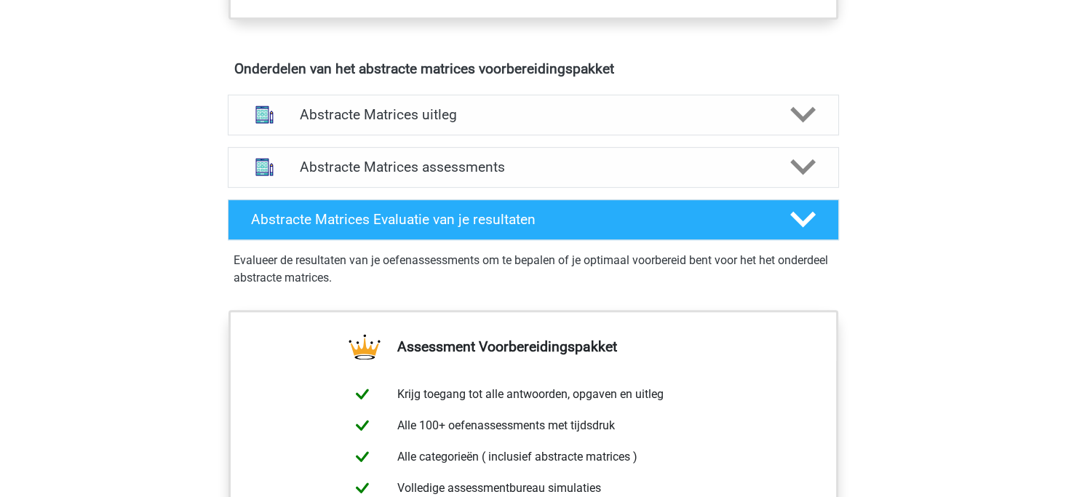
scroll to position [873, 0]
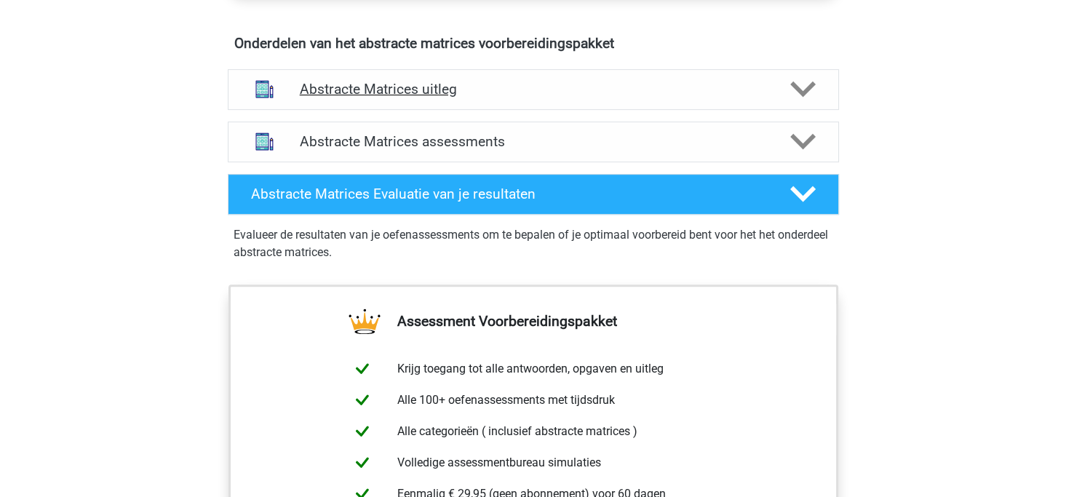
click at [806, 86] on polygon at bounding box center [803, 90] width 25 height 16
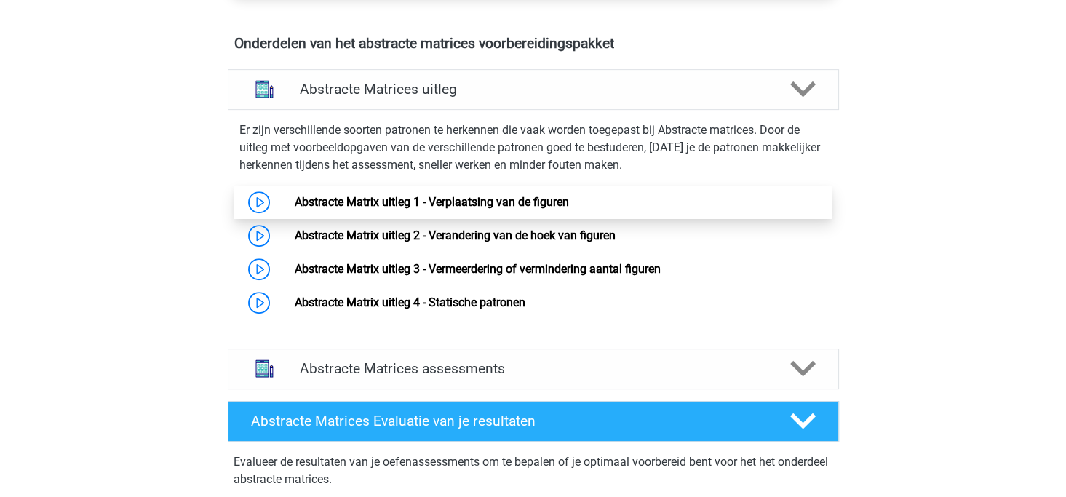
click at [556, 199] on link "Abstracte Matrix uitleg 1 - Verplaatsing van de figuren" at bounding box center [432, 202] width 274 height 14
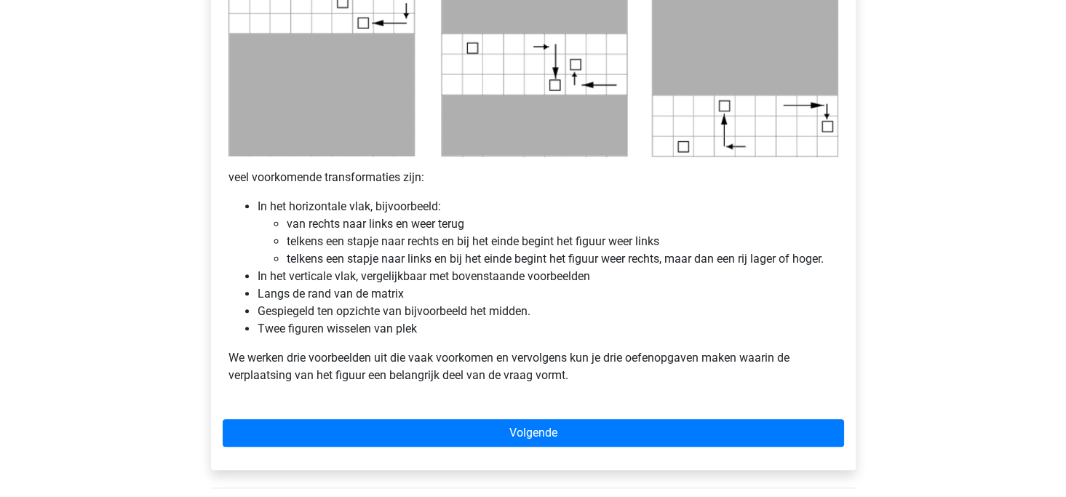
scroll to position [873, 0]
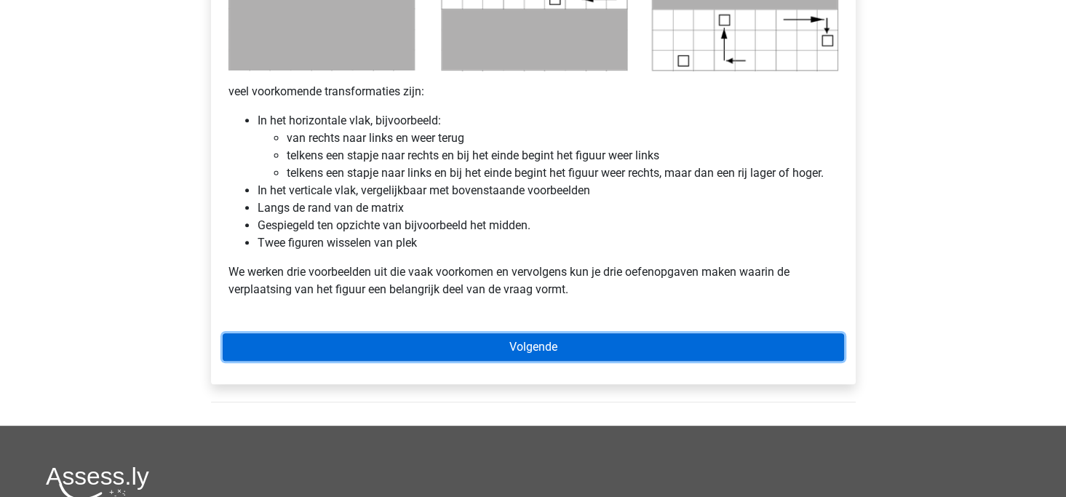
click at [557, 343] on link "Volgende" at bounding box center [534, 347] width 622 height 28
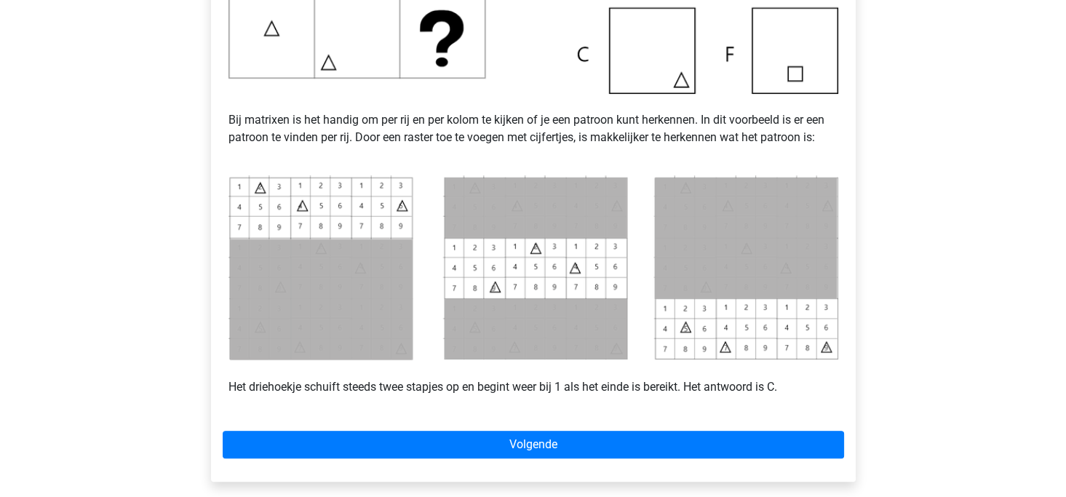
scroll to position [727, 0]
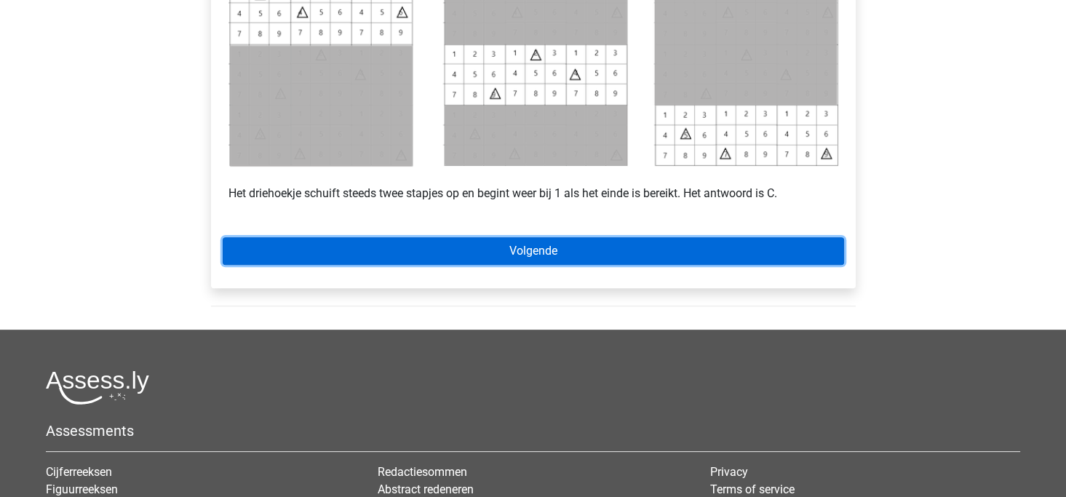
click at [536, 247] on link "Volgende" at bounding box center [534, 251] width 622 height 28
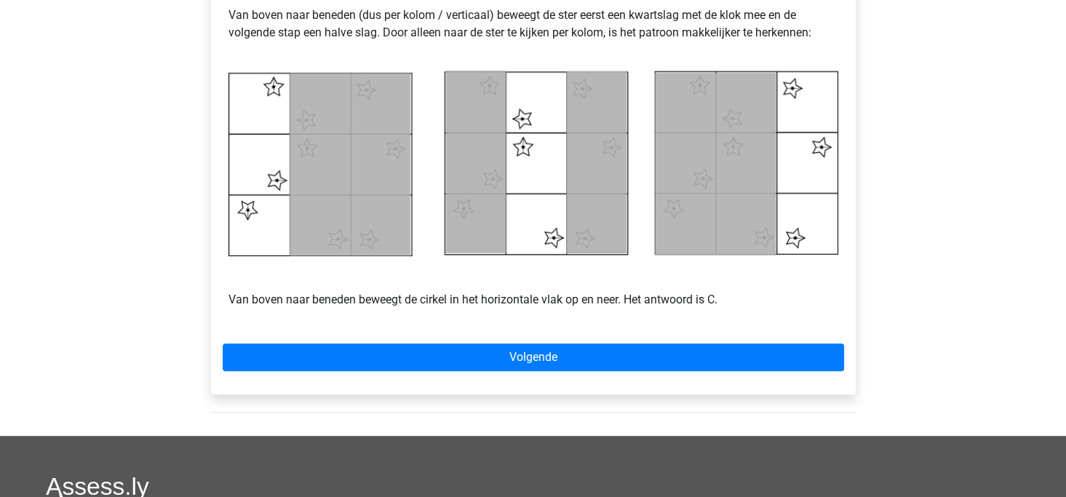
scroll to position [655, 0]
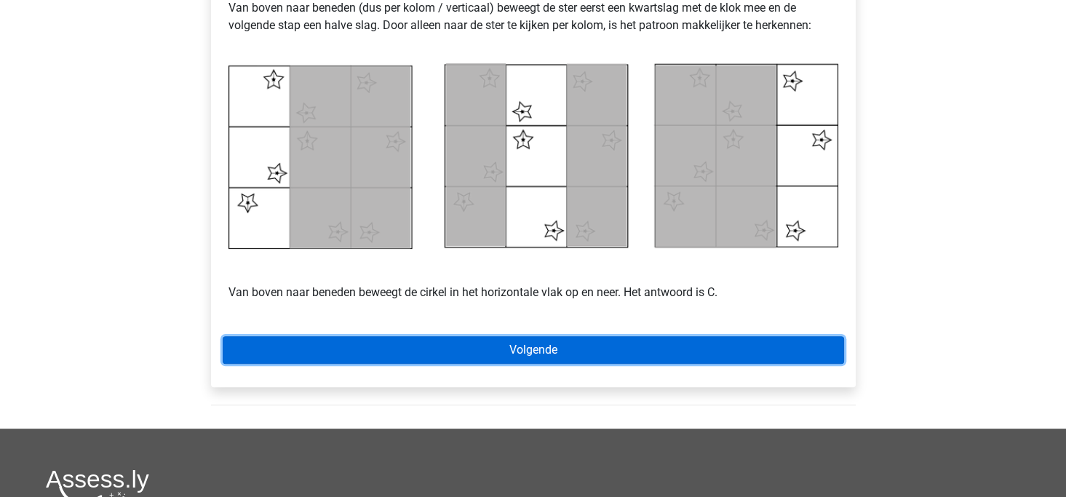
click at [519, 349] on link "Volgende" at bounding box center [534, 350] width 622 height 28
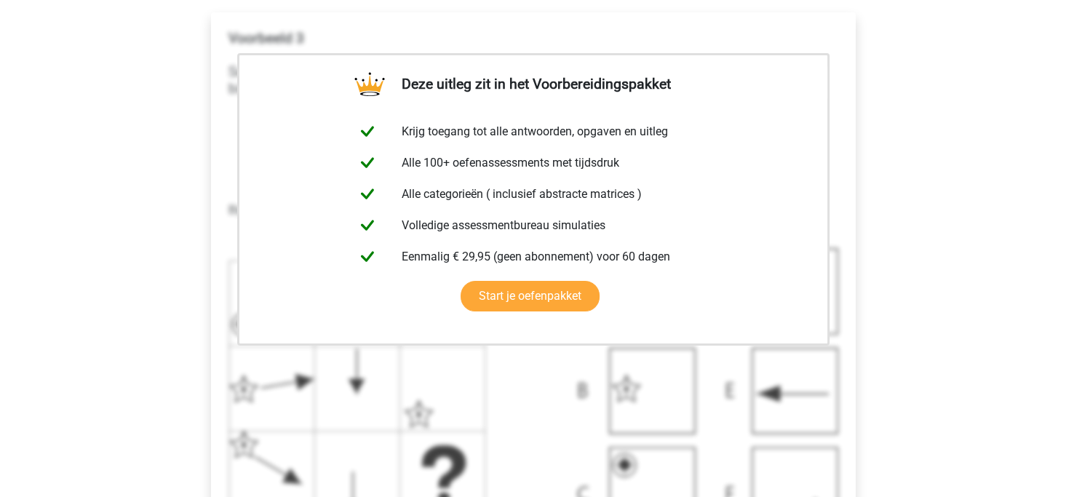
scroll to position [436, 0]
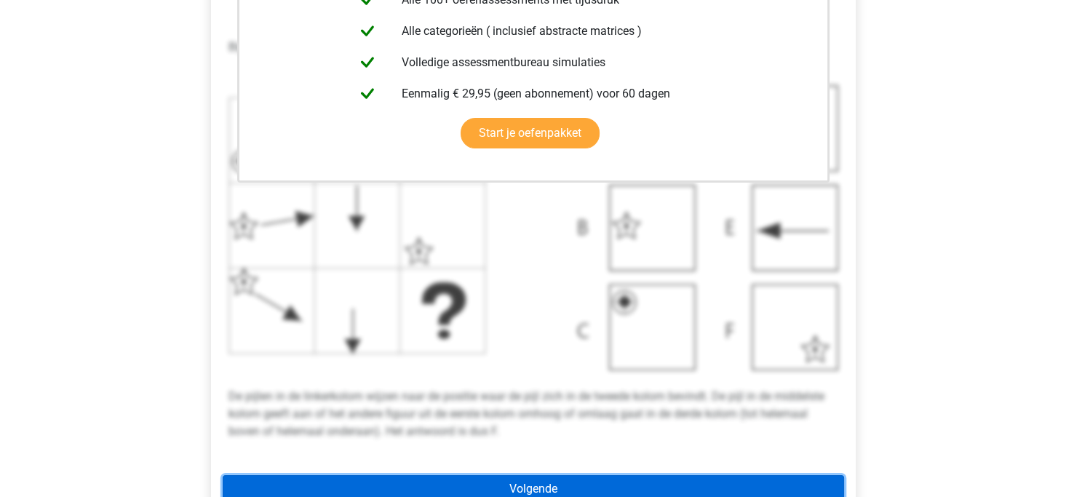
click at [528, 488] on link "Volgende" at bounding box center [534, 489] width 622 height 28
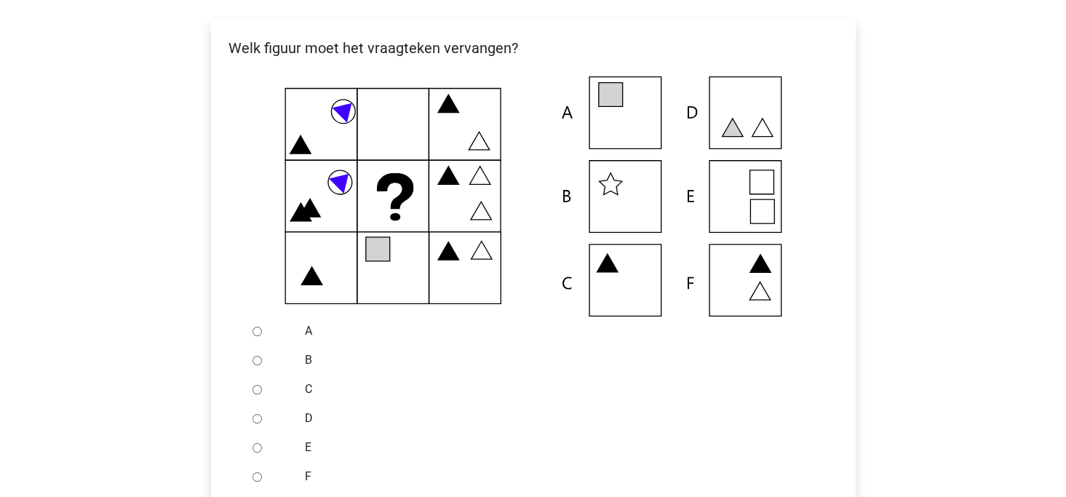
scroll to position [291, 0]
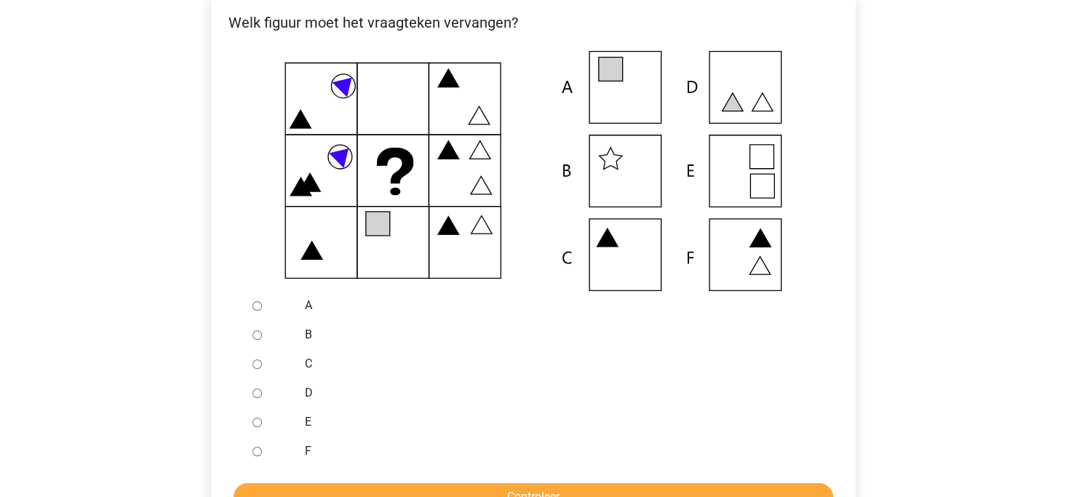
click at [255, 308] on input "A" at bounding box center [257, 305] width 9 height 9
radio input "true"
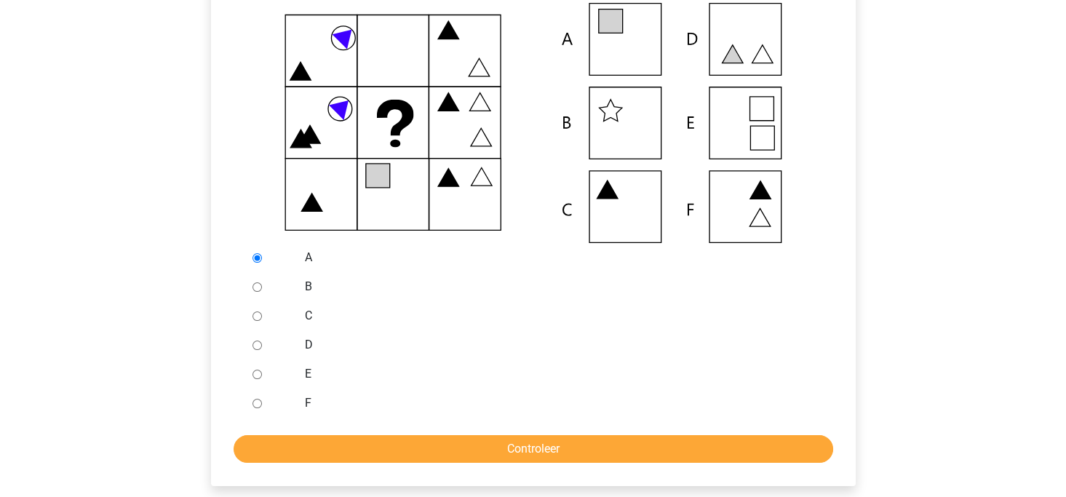
scroll to position [364, 0]
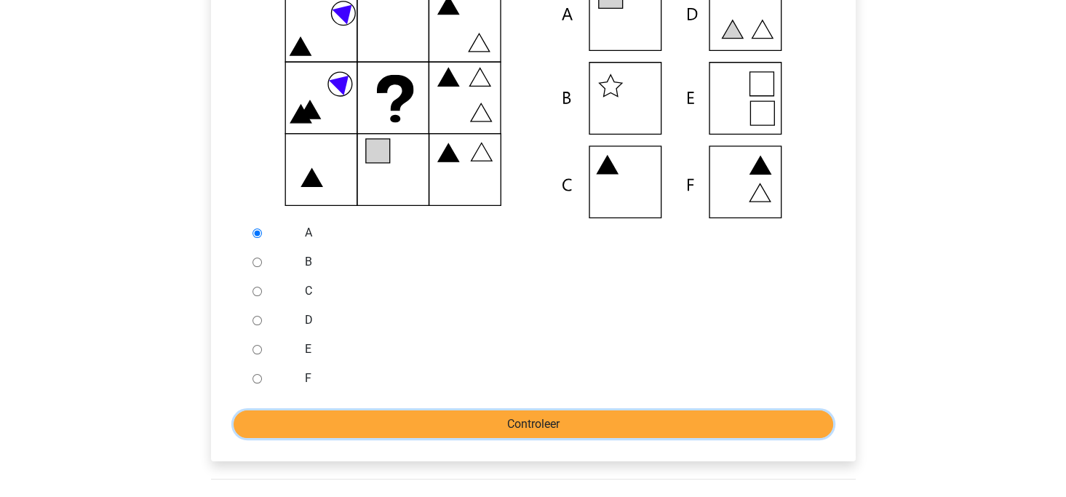
click at [521, 423] on input "Controleer" at bounding box center [534, 425] width 600 height 28
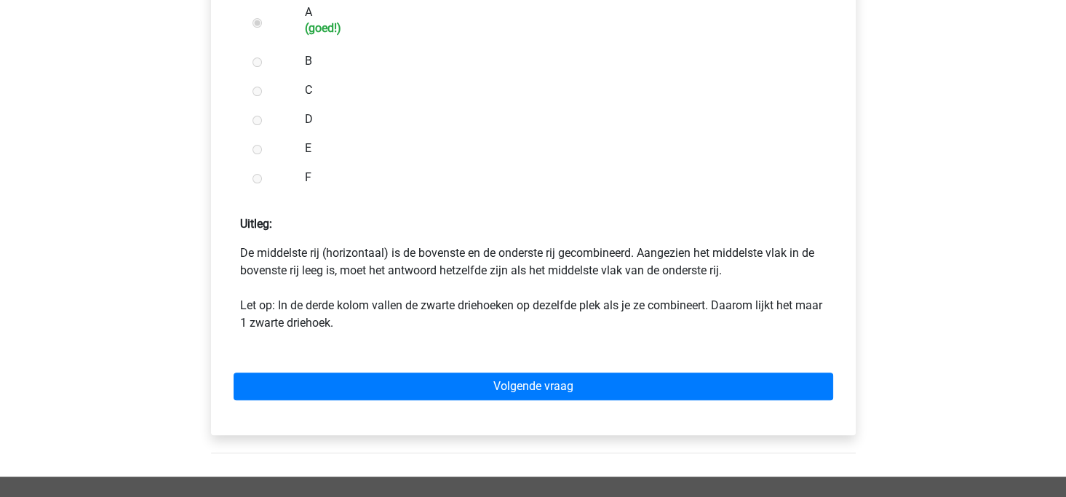
scroll to position [655, 0]
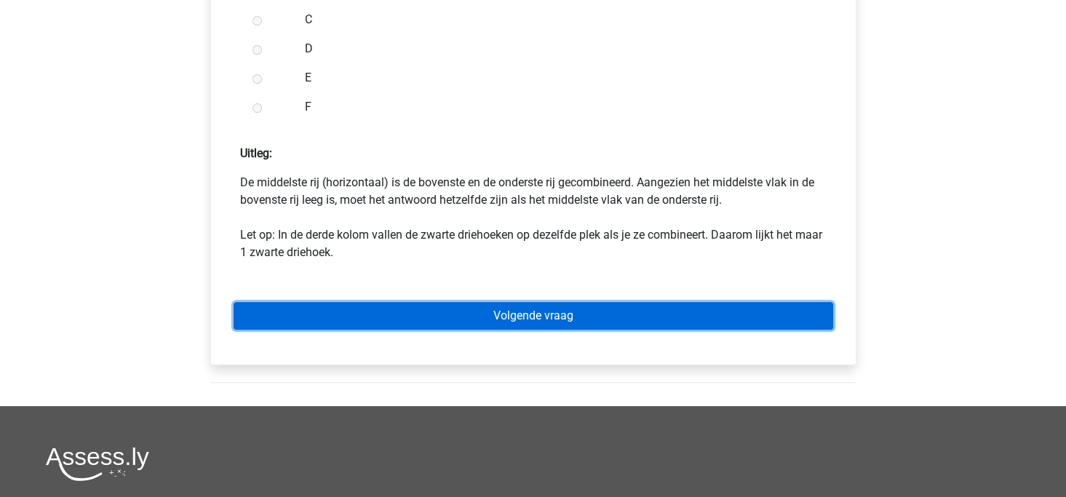
click at [551, 314] on link "Volgende vraag" at bounding box center [534, 316] width 600 height 28
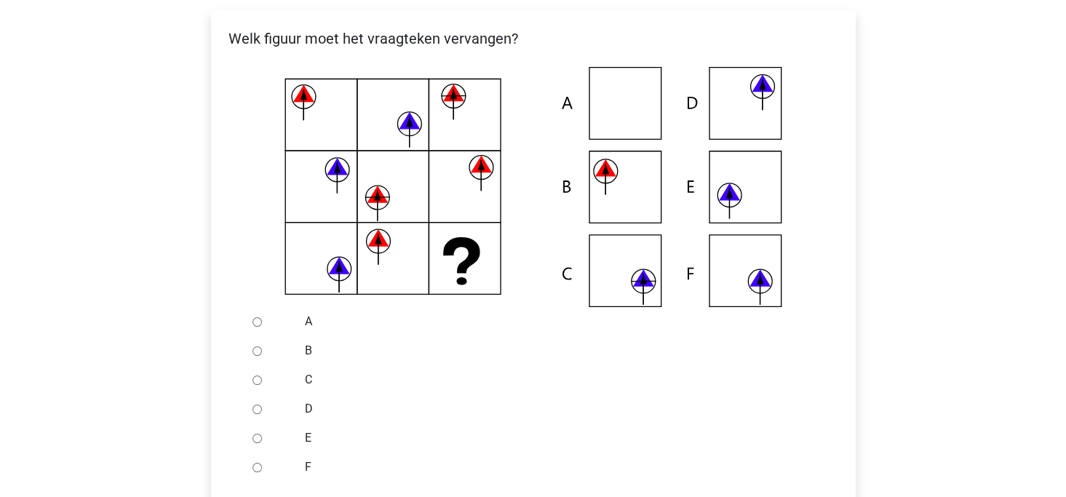
scroll to position [291, 0]
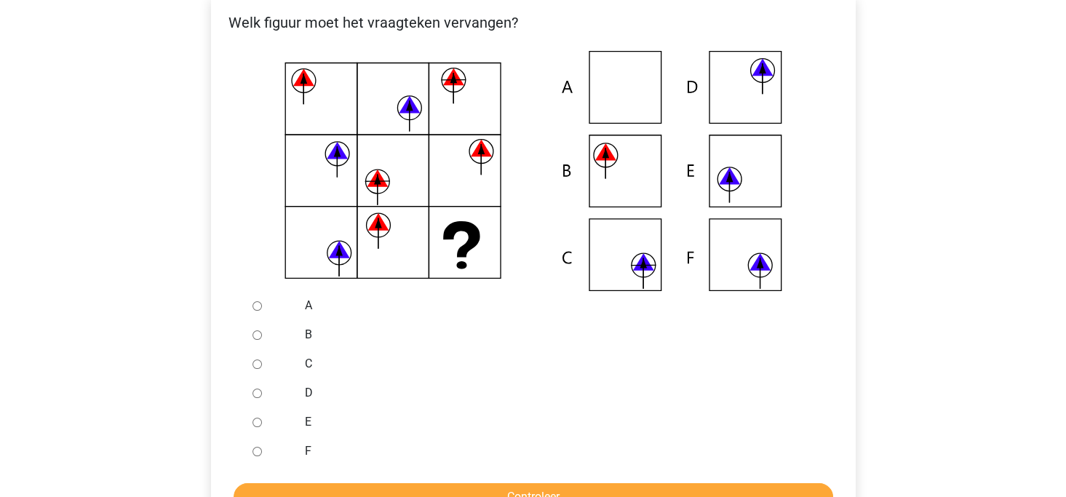
drag, startPoint x: 258, startPoint y: 338, endPoint x: 284, endPoint y: 342, distance: 25.8
click at [258, 337] on input "B" at bounding box center [257, 334] width 9 height 9
radio input "true"
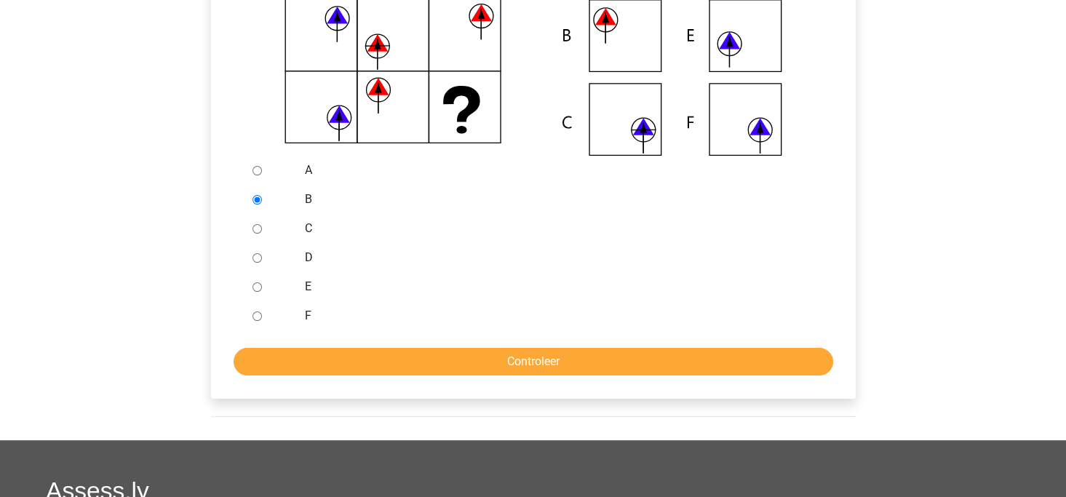
scroll to position [509, 0]
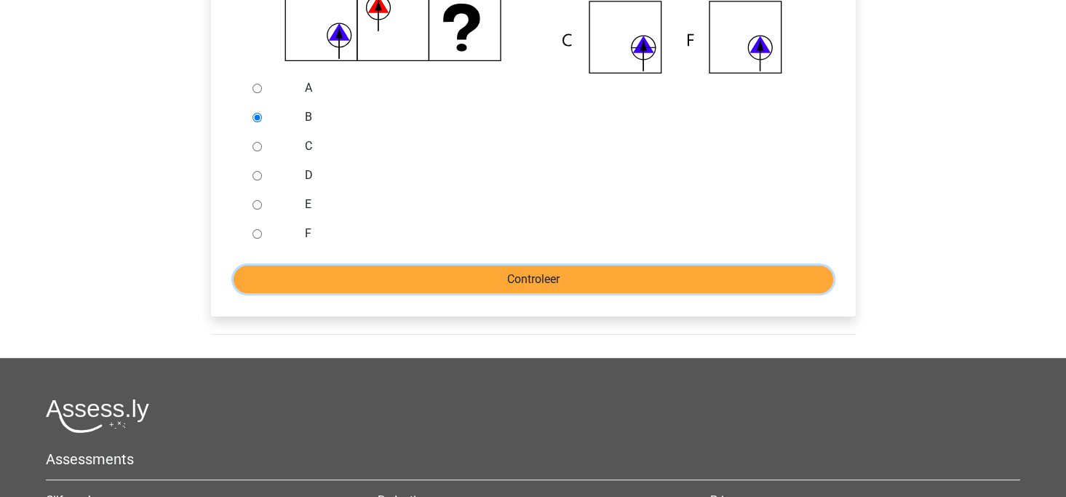
click at [524, 278] on input "Controleer" at bounding box center [534, 280] width 600 height 28
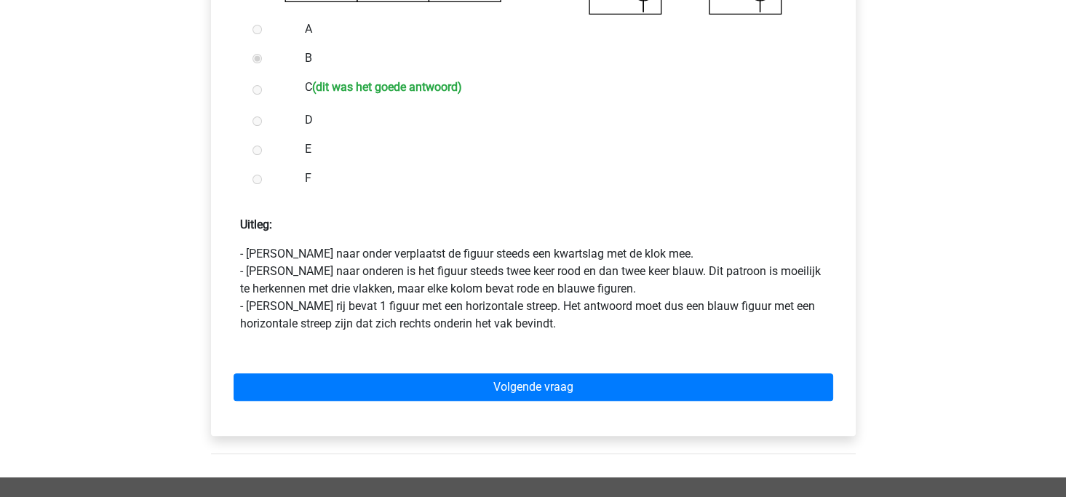
scroll to position [582, 0]
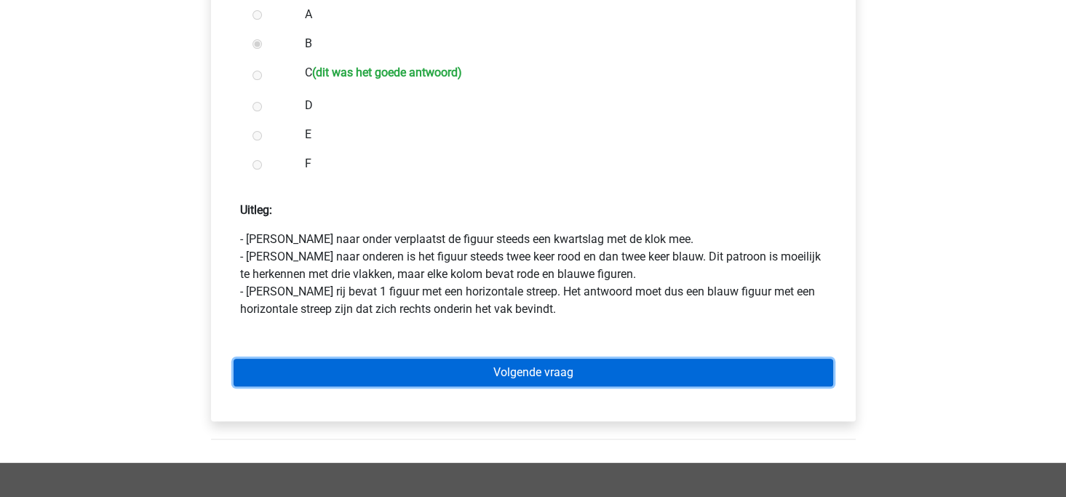
click at [541, 373] on link "Volgende vraag" at bounding box center [534, 373] width 600 height 28
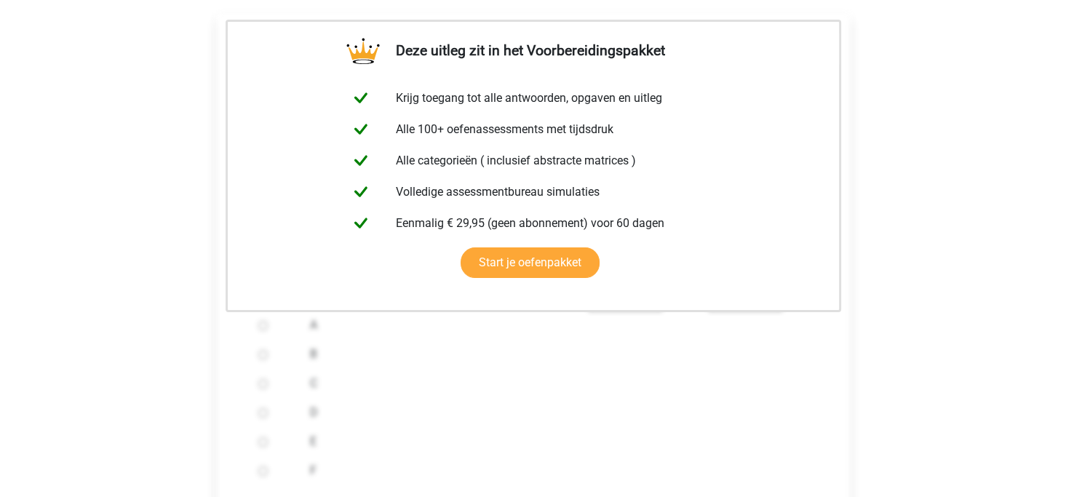
scroll to position [436, 0]
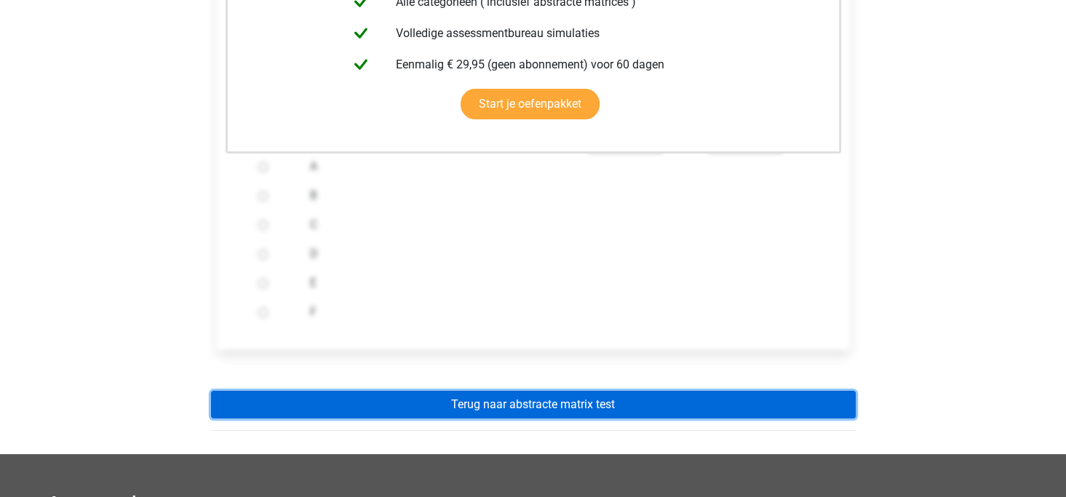
click at [526, 406] on link "Terug naar abstracte matrix test" at bounding box center [533, 405] width 645 height 28
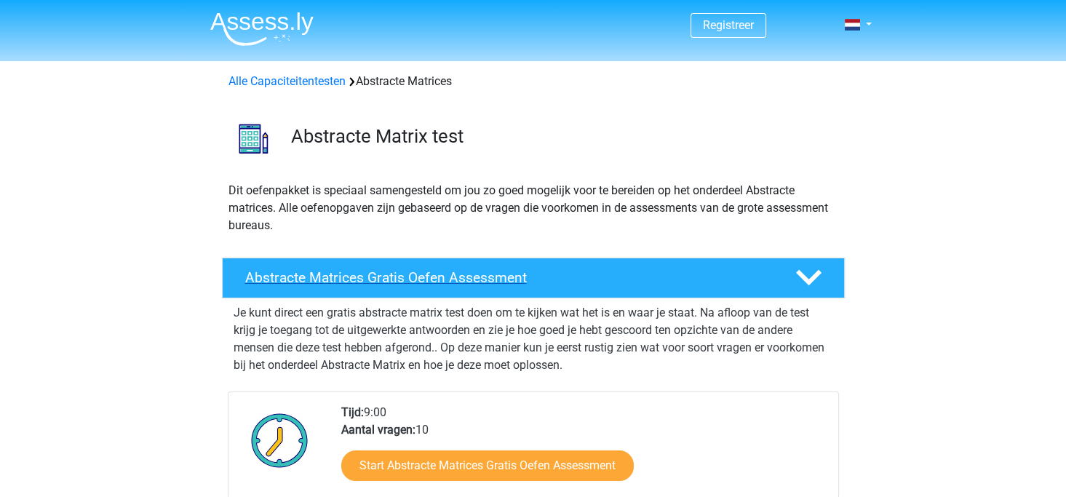
click at [797, 279] on icon at bounding box center [808, 277] width 25 height 25
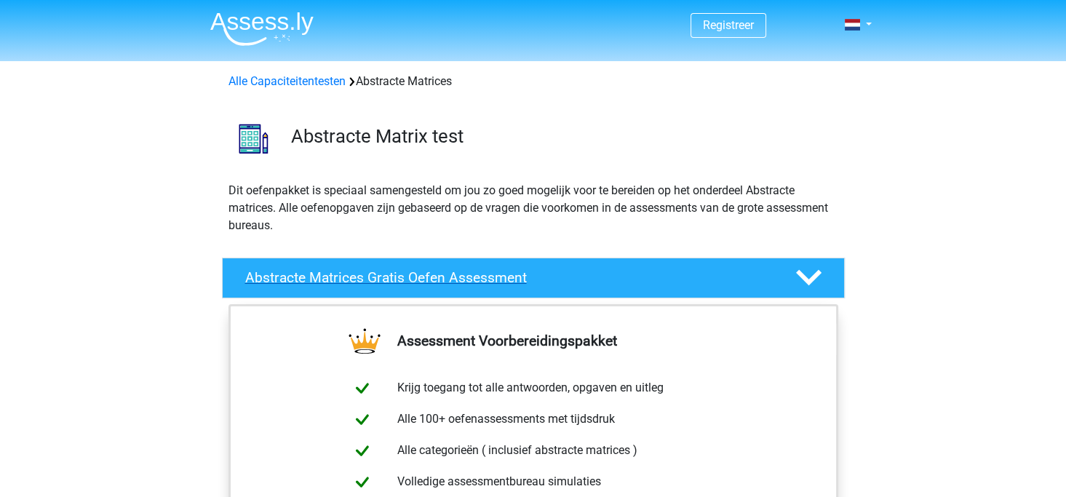
click at [797, 279] on icon at bounding box center [808, 277] width 25 height 25
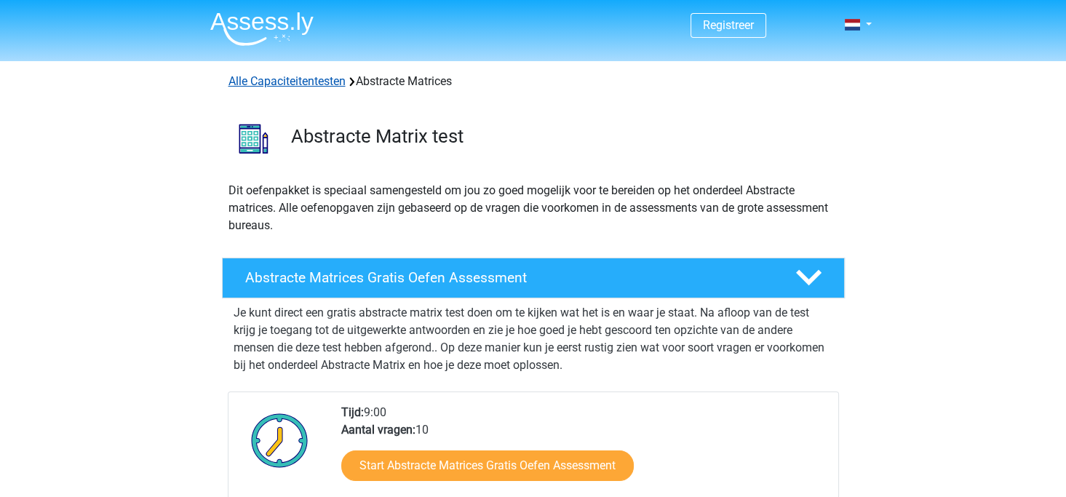
click at [278, 84] on link "Alle Capaciteitentesten" at bounding box center [287, 81] width 117 height 14
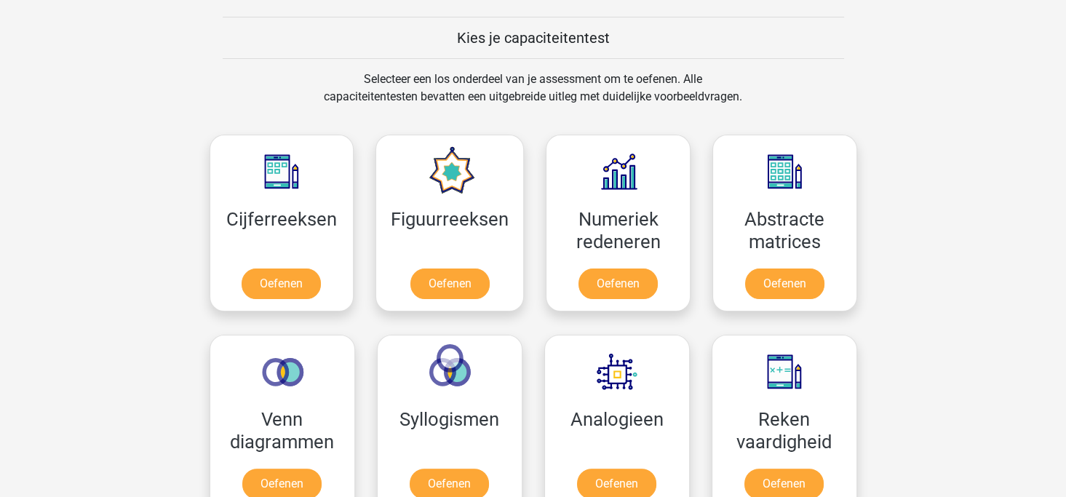
scroll to position [544, 0]
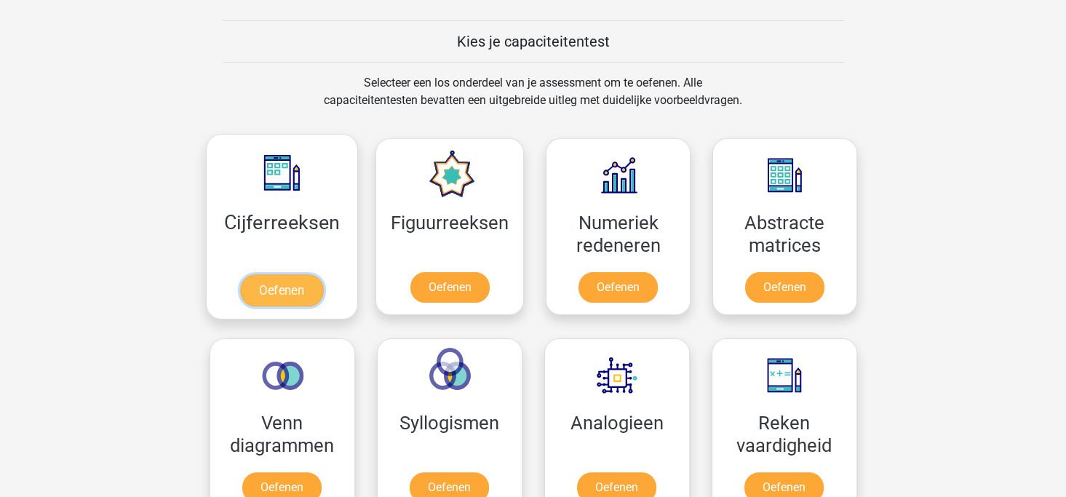
click at [274, 284] on link "Oefenen" at bounding box center [281, 290] width 83 height 32
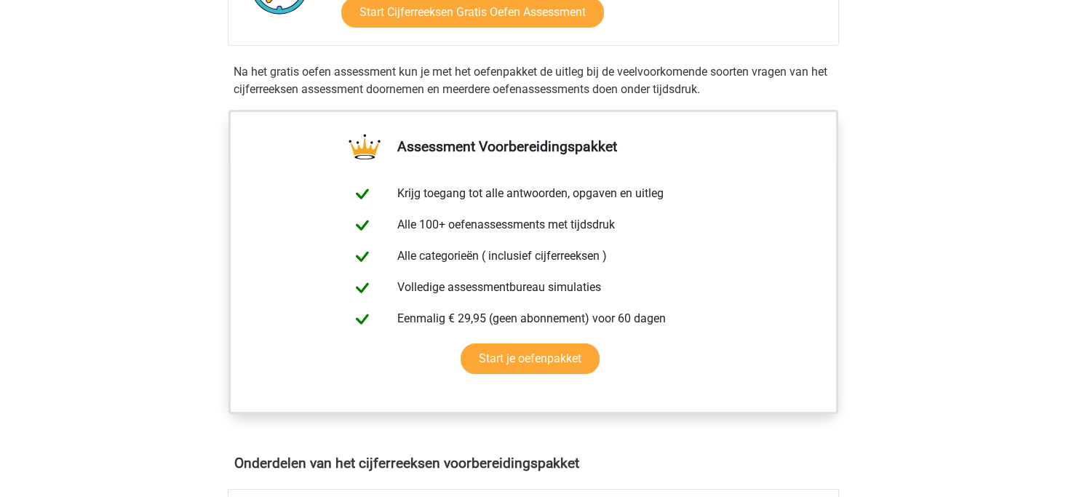
scroll to position [218, 0]
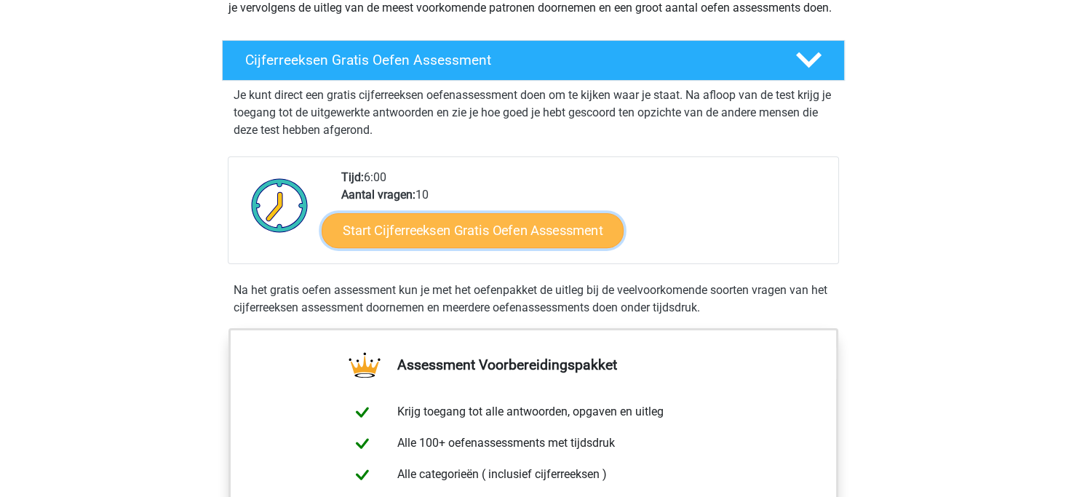
click at [478, 238] on link "Start Cijferreeksen Gratis Oefen Assessment" at bounding box center [473, 230] width 302 height 35
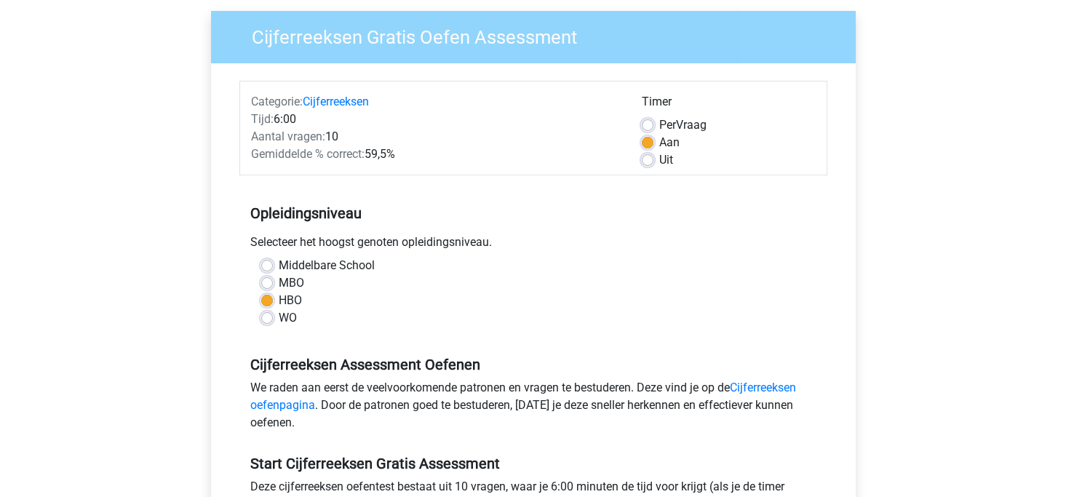
scroll to position [291, 0]
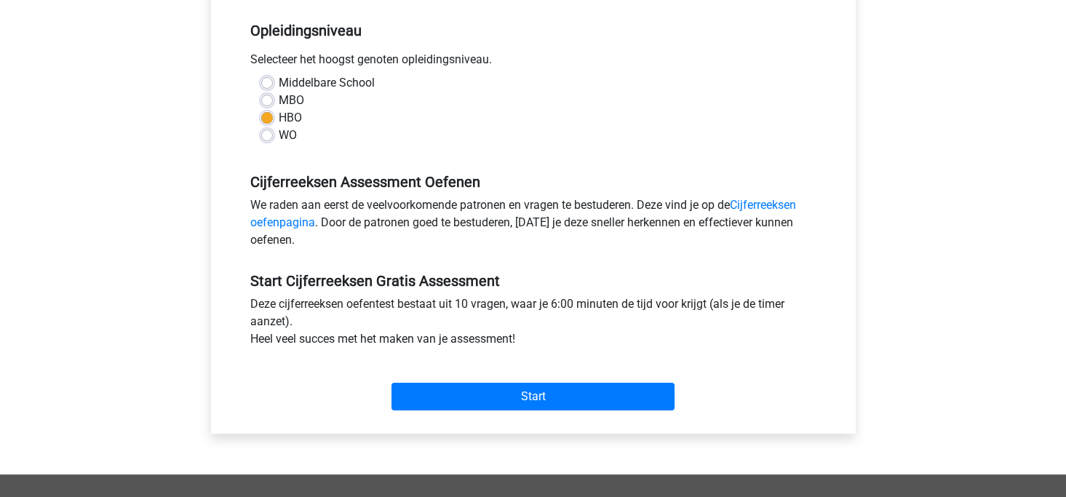
click at [279, 100] on label "MBO" at bounding box center [291, 100] width 25 height 17
click at [267, 100] on input "MBO" at bounding box center [267, 99] width 12 height 15
radio input "true"
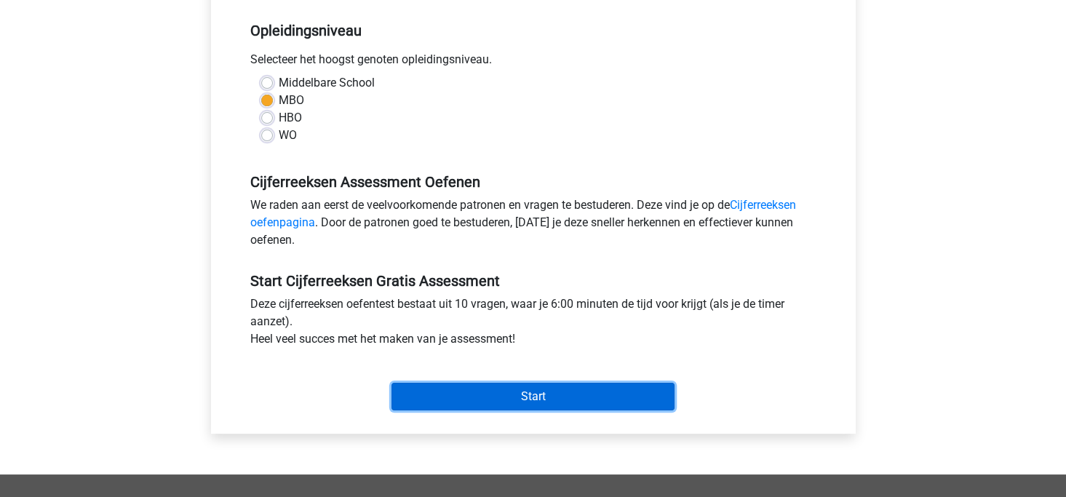
click at [526, 394] on input "Start" at bounding box center [533, 397] width 283 height 28
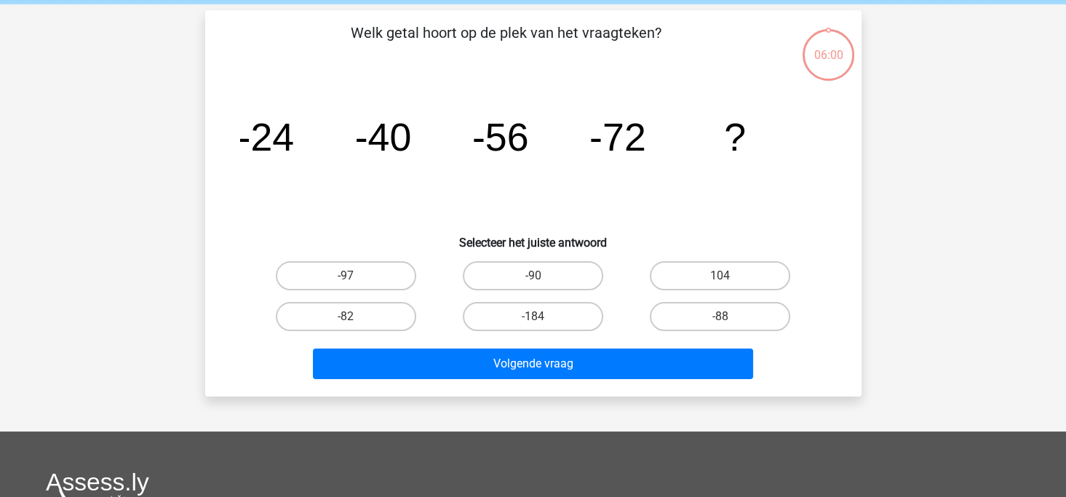
scroll to position [73, 0]
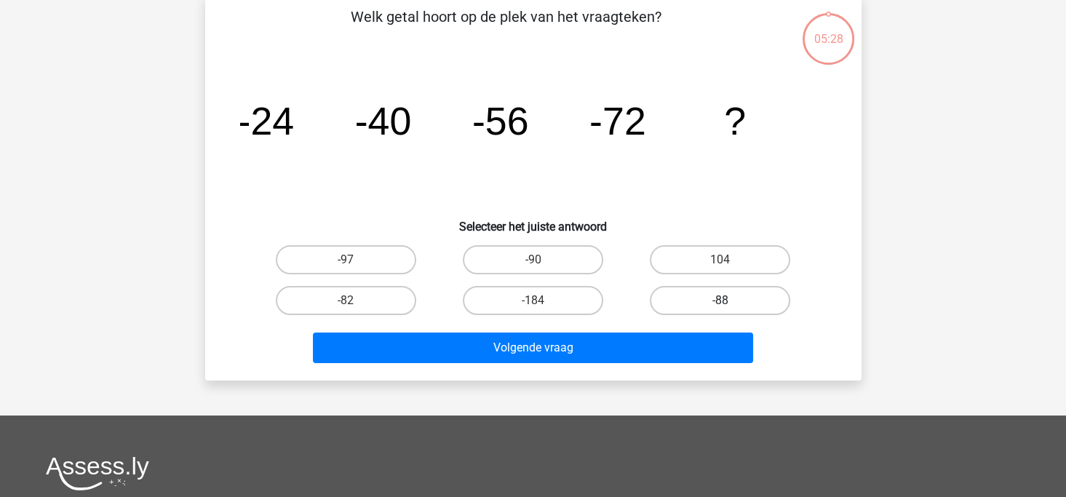
click at [748, 301] on label "-88" at bounding box center [720, 300] width 140 height 29
click at [730, 301] on input "-88" at bounding box center [725, 305] width 9 height 9
radio input "true"
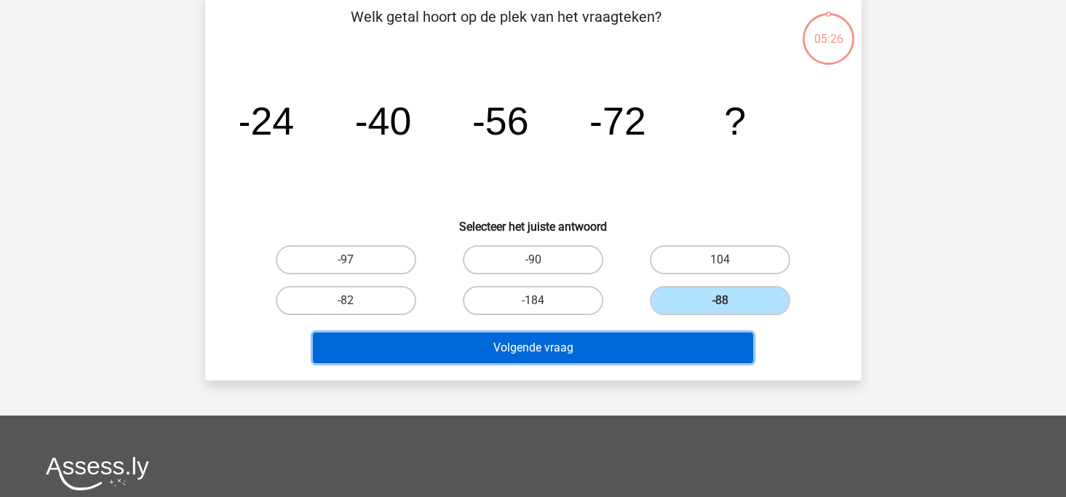
click at [579, 343] on button "Volgende vraag" at bounding box center [533, 348] width 440 height 31
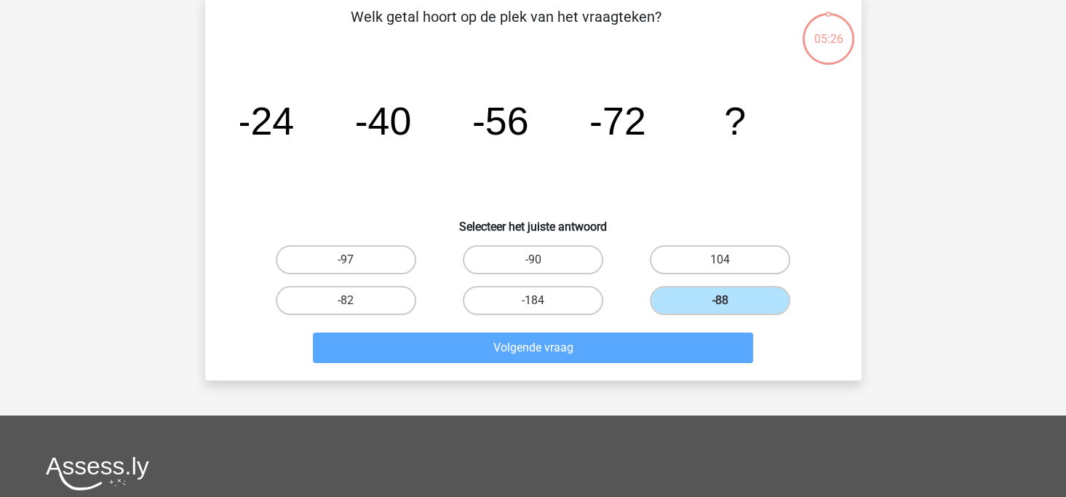
scroll to position [67, 0]
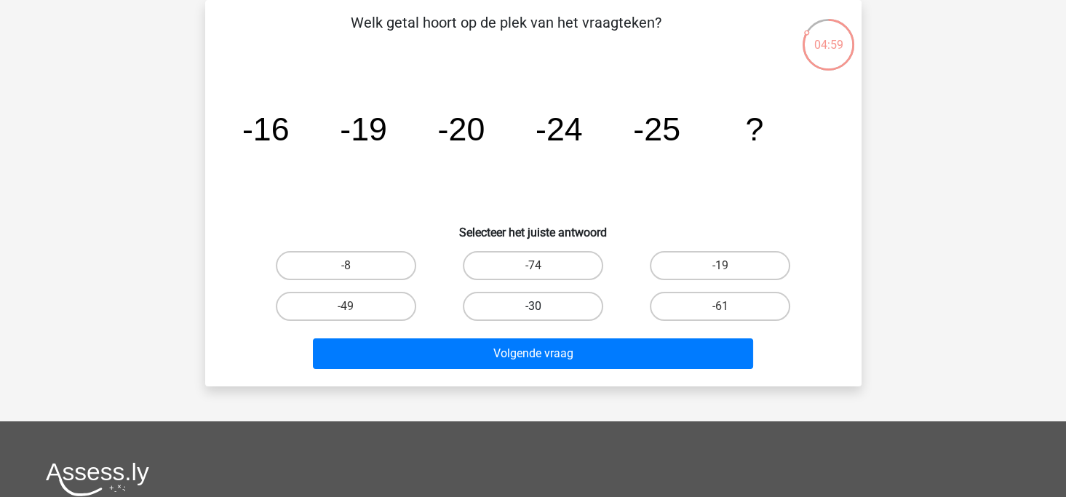
click at [507, 309] on label "-30" at bounding box center [533, 306] width 140 height 29
click at [533, 309] on input "-30" at bounding box center [537, 310] width 9 height 9
radio input "true"
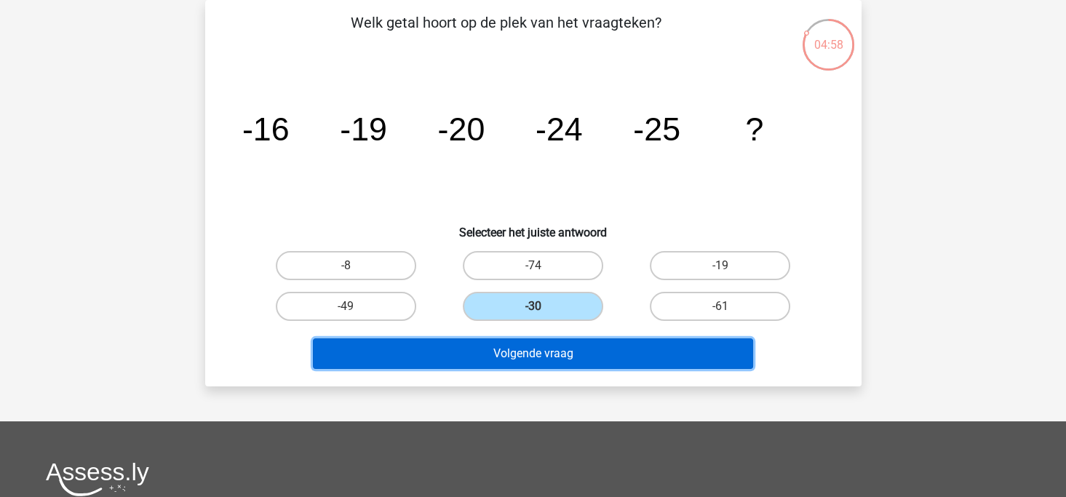
click at [519, 353] on button "Volgende vraag" at bounding box center [533, 353] width 440 height 31
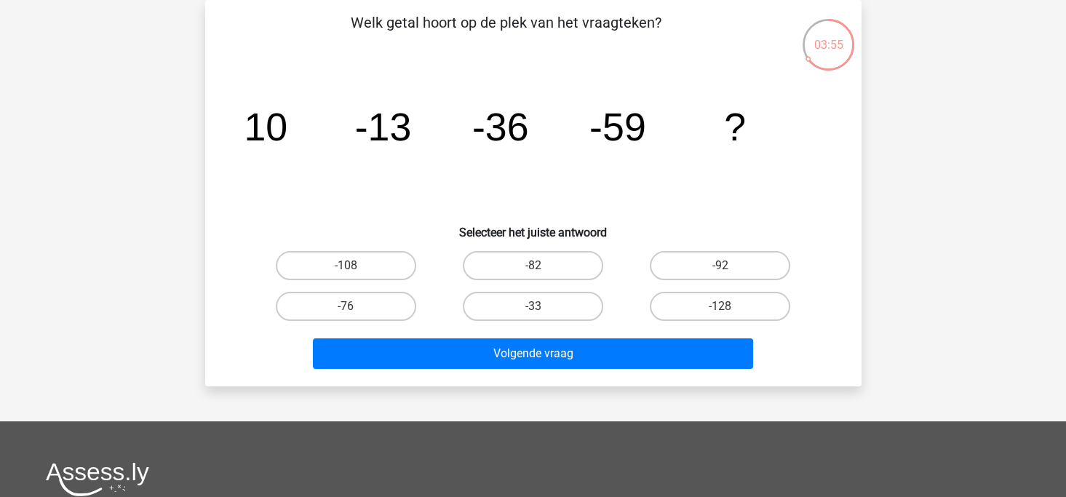
click at [727, 266] on input "-92" at bounding box center [725, 270] width 9 height 9
radio input "true"
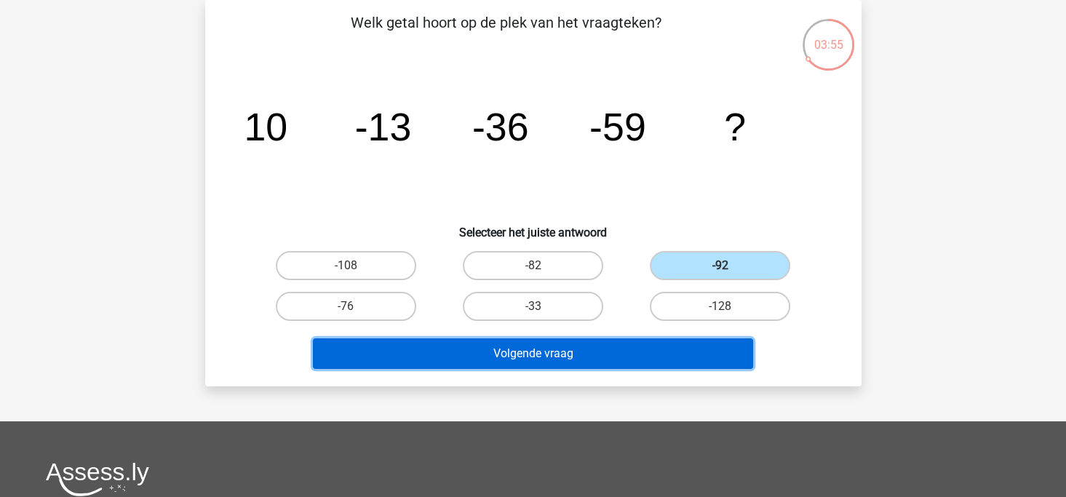
click at [558, 352] on button "Volgende vraag" at bounding box center [533, 353] width 440 height 31
